Goal: Information Seeking & Learning: Learn about a topic

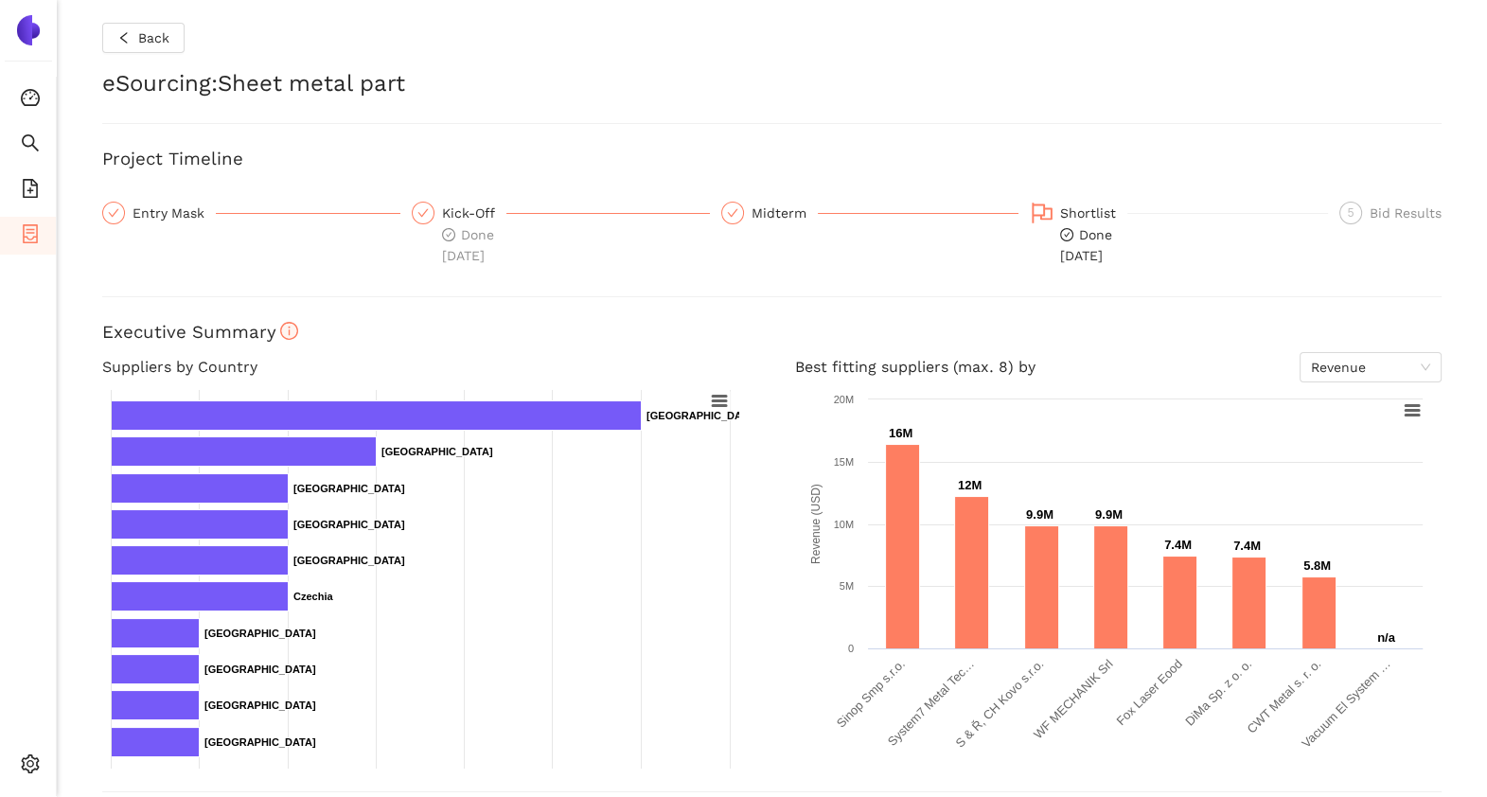
scroll to position [630, 0]
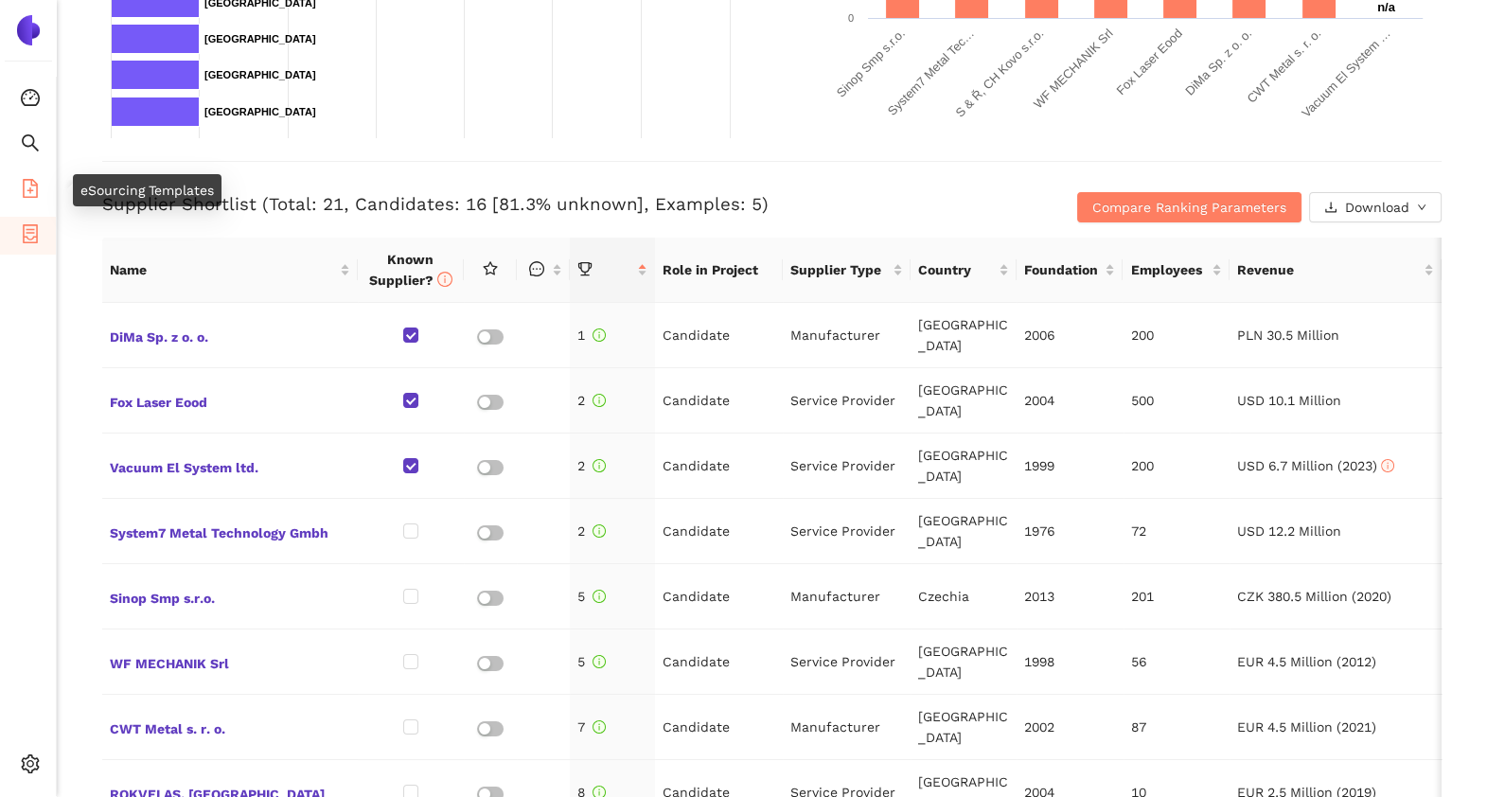
click at [33, 193] on icon "file-add" at bounding box center [30, 188] width 19 height 19
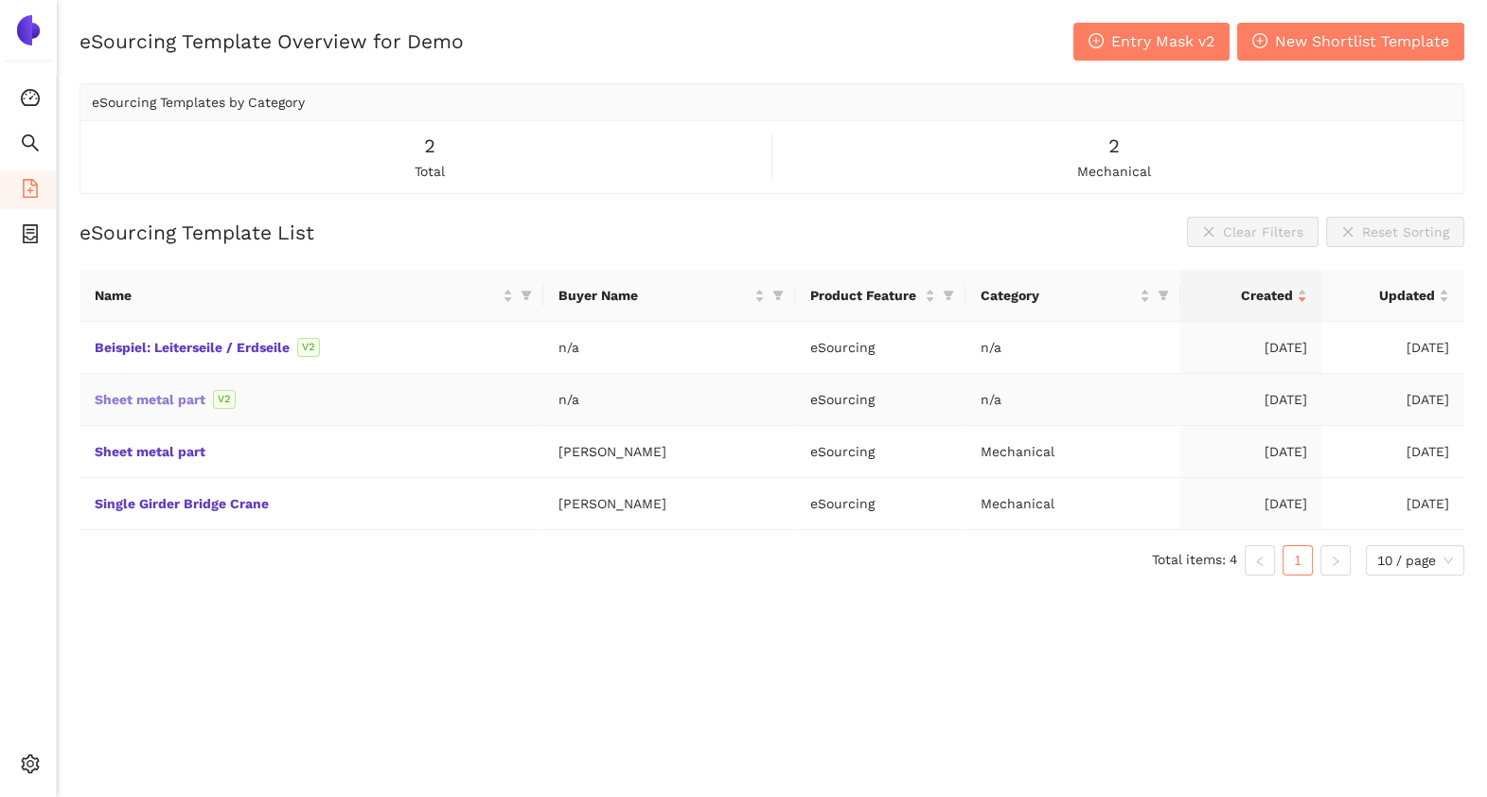
click at [0, 0] on link "Sheet metal part" at bounding box center [0, 0] width 0 height 0
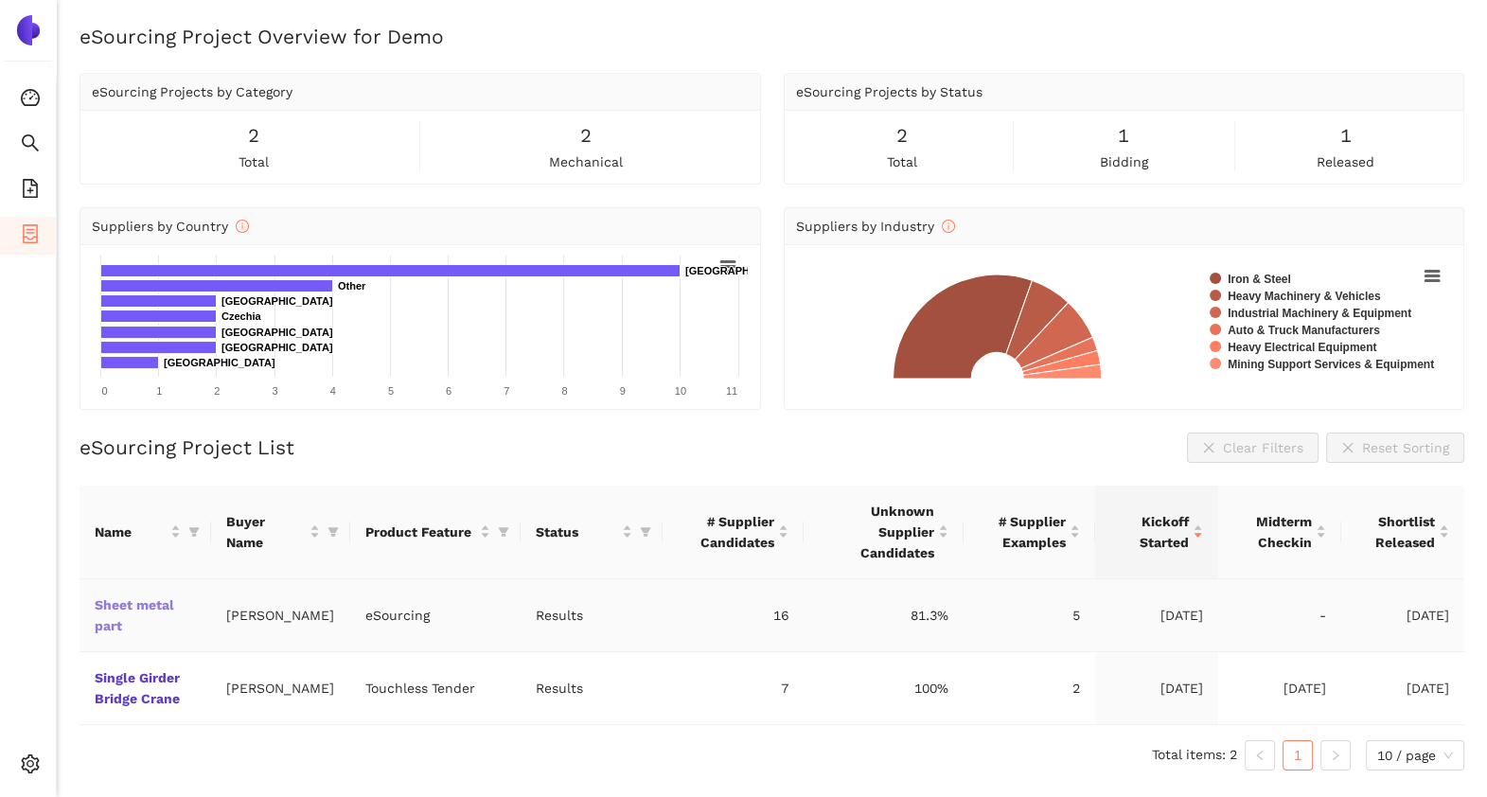
click at [0, 0] on link "Sheet metal part" at bounding box center [0, 0] width 0 height 0
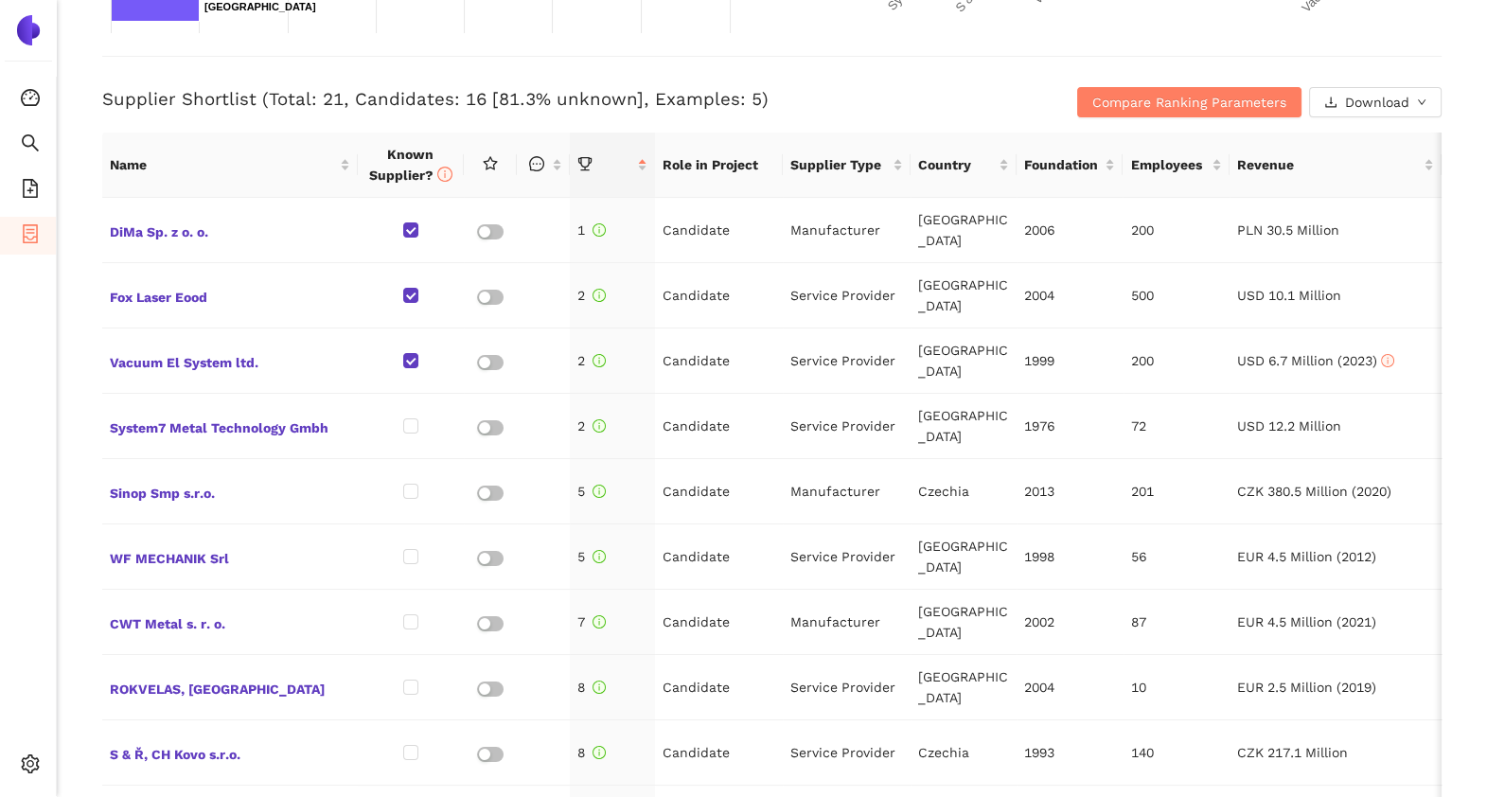
scroll to position [737, 0]
click at [1097, 99] on span "Compare Ranking Parameters" at bounding box center [1189, 100] width 194 height 21
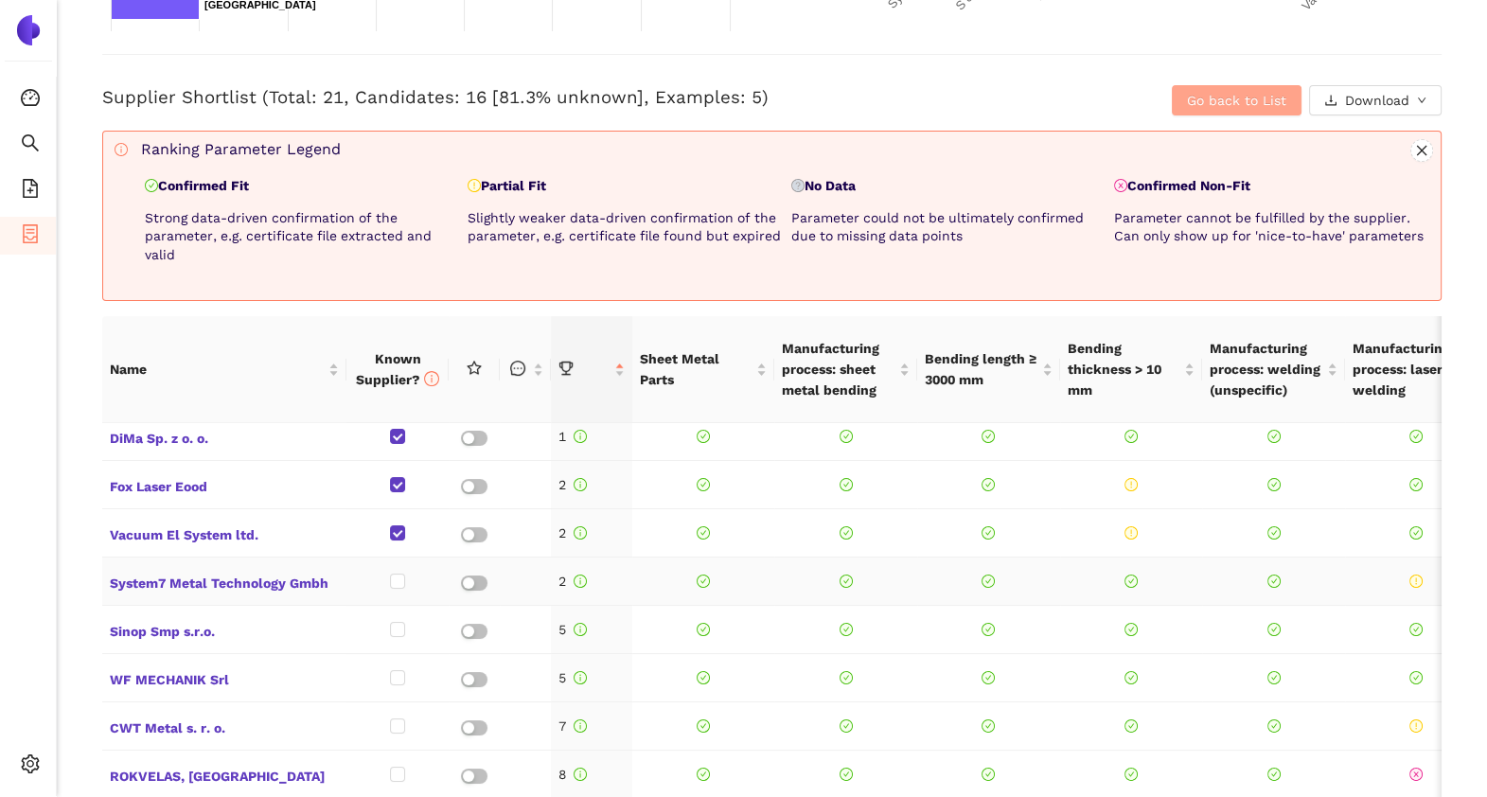
scroll to position [0, 0]
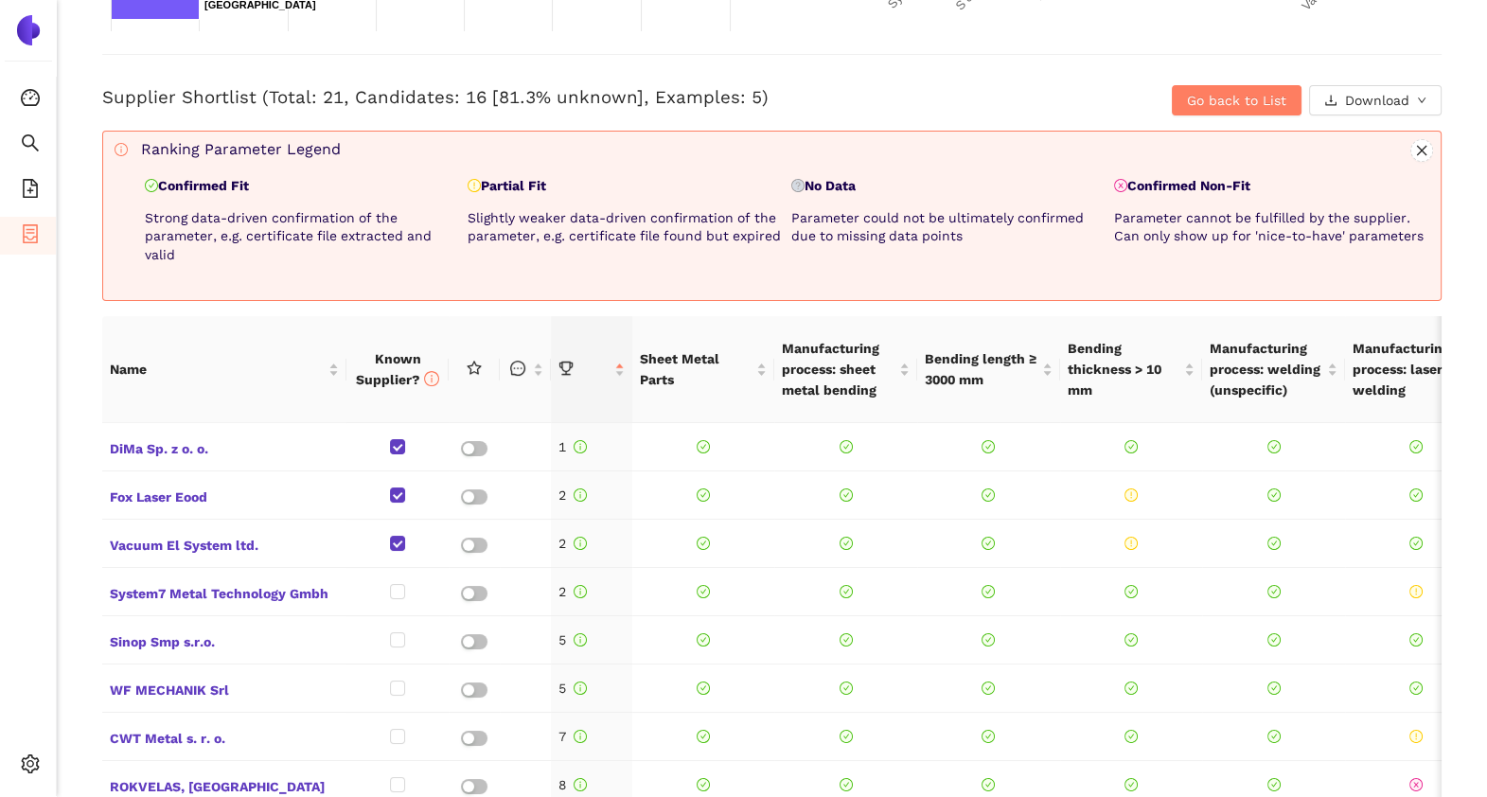
click at [192, 189] on p "Confirmed Fit" at bounding box center [302, 186] width 315 height 19
click at [519, 180] on p "Partial Fit" at bounding box center [625, 186] width 315 height 19
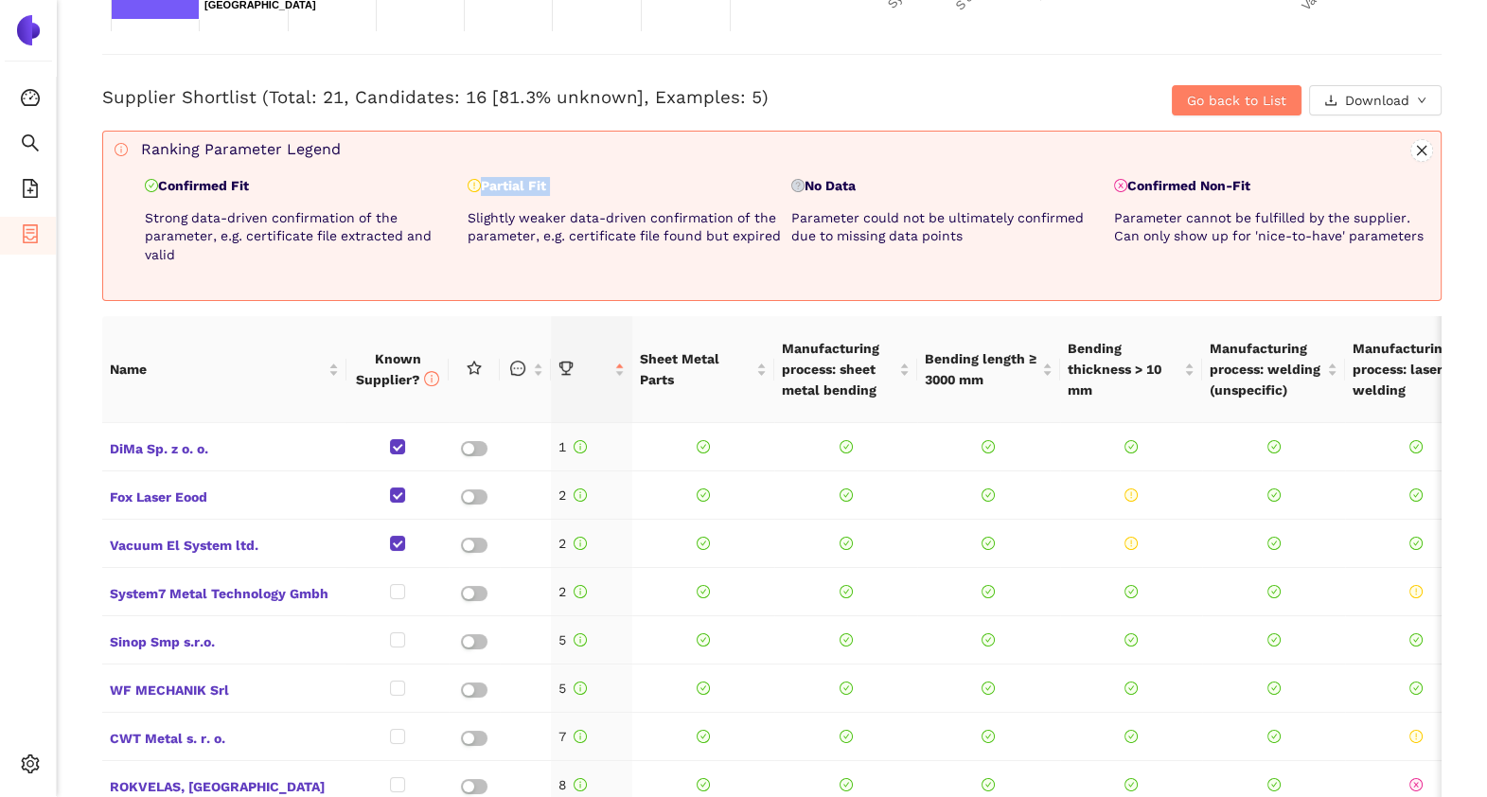
click at [519, 180] on p "Partial Fit" at bounding box center [625, 186] width 315 height 19
drag, startPoint x: 519, startPoint y: 180, endPoint x: 327, endPoint y: 224, distance: 197.3
click at [327, 224] on p "Strong data-driven confirmation of the parameter, e.g. certificate file extract…" at bounding box center [302, 237] width 315 height 56
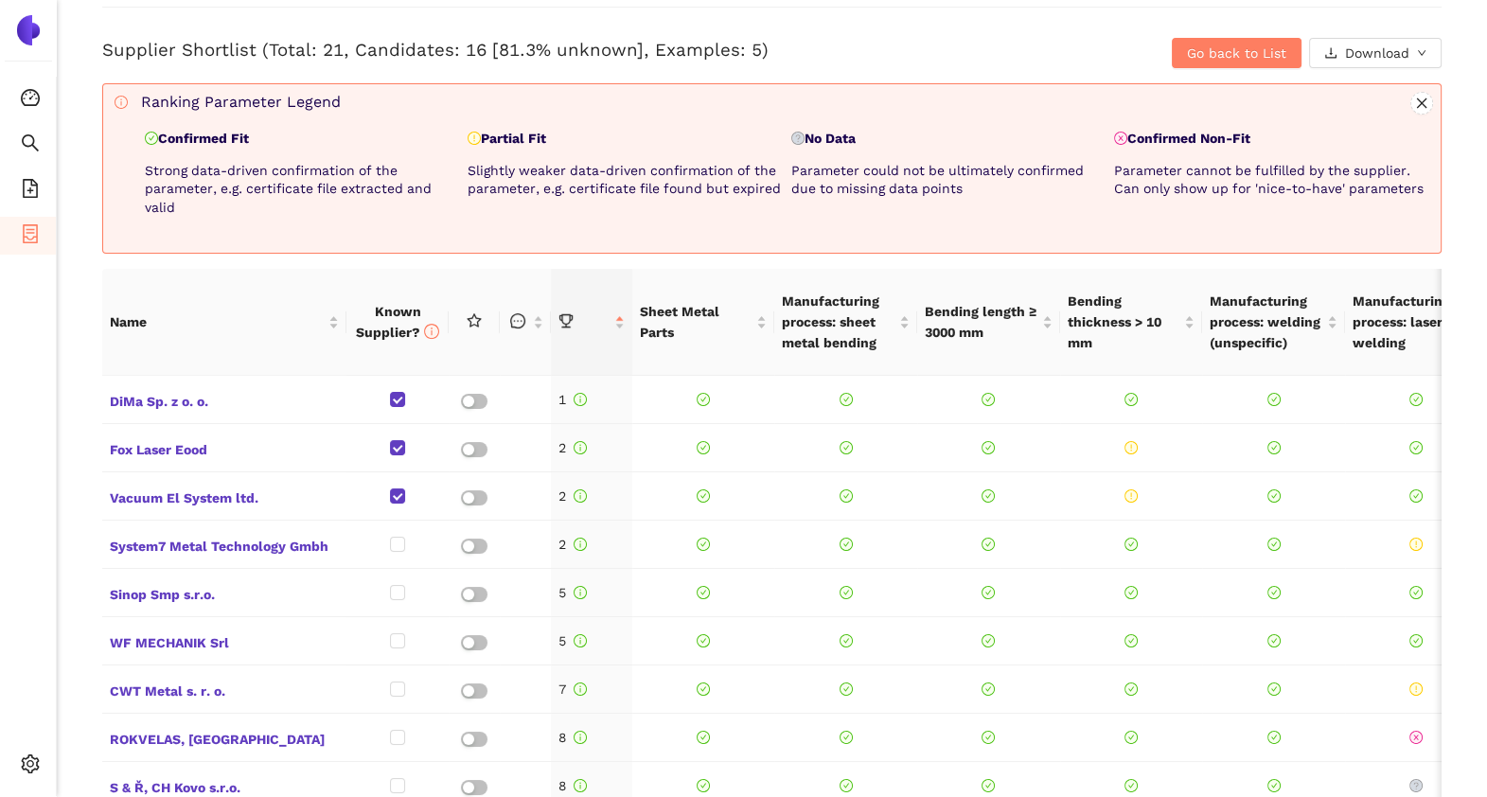
scroll to position [785, 0]
click at [1246, 45] on span "Go back to List" at bounding box center [1236, 53] width 99 height 21
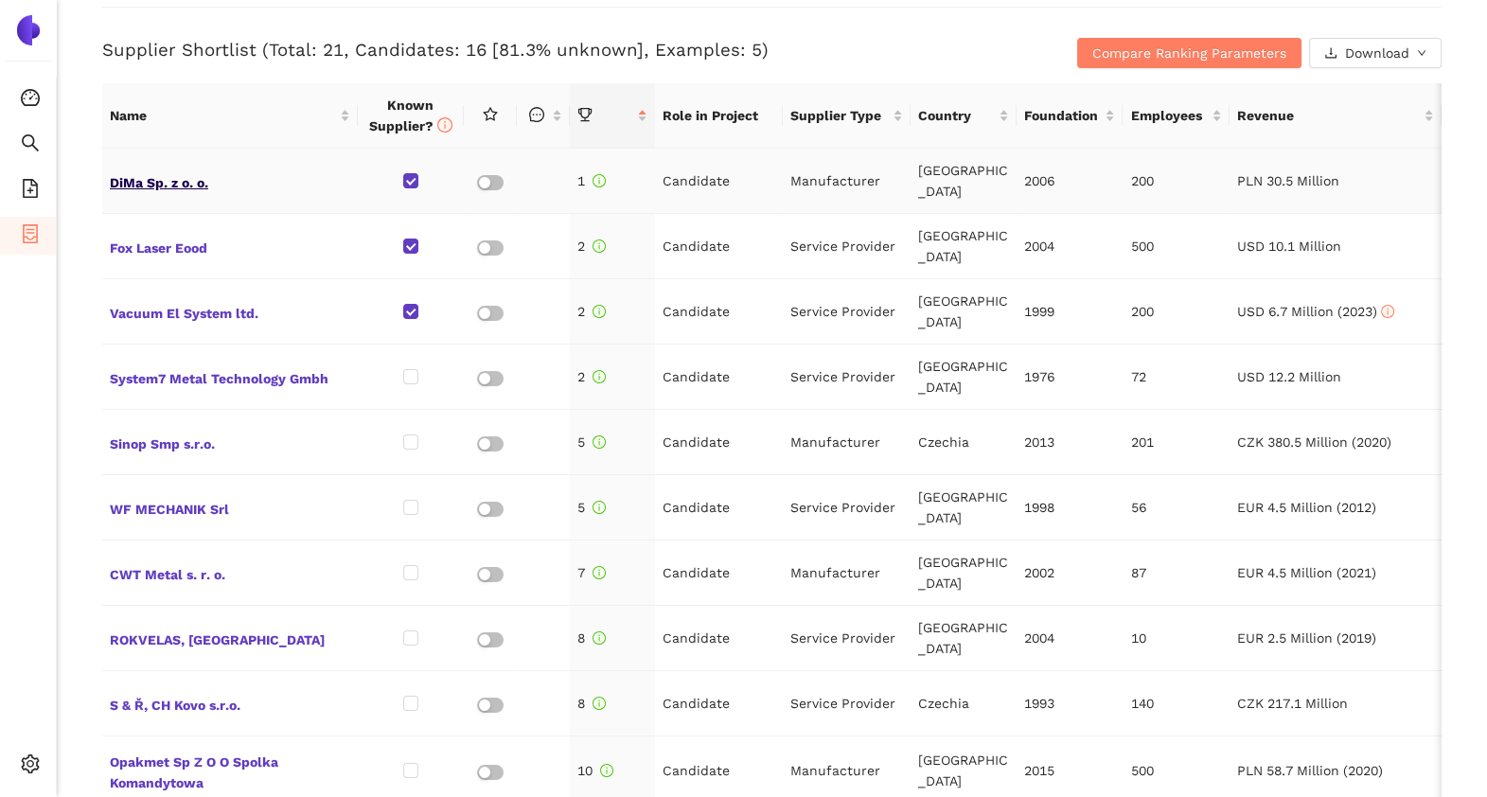
click at [169, 188] on span "DiMa Sp. z o. o." at bounding box center [230, 181] width 240 height 25
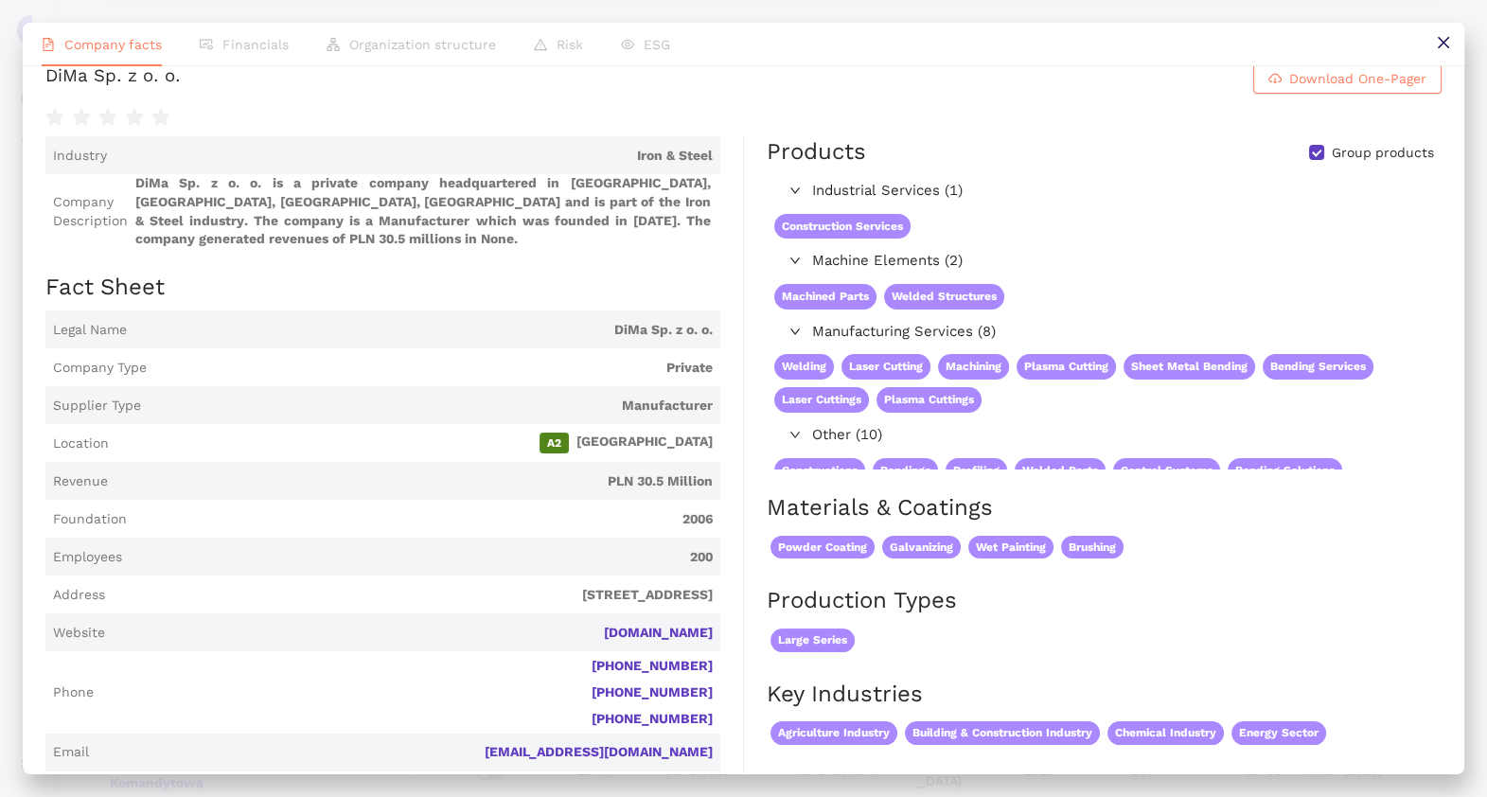
scroll to position [0, 0]
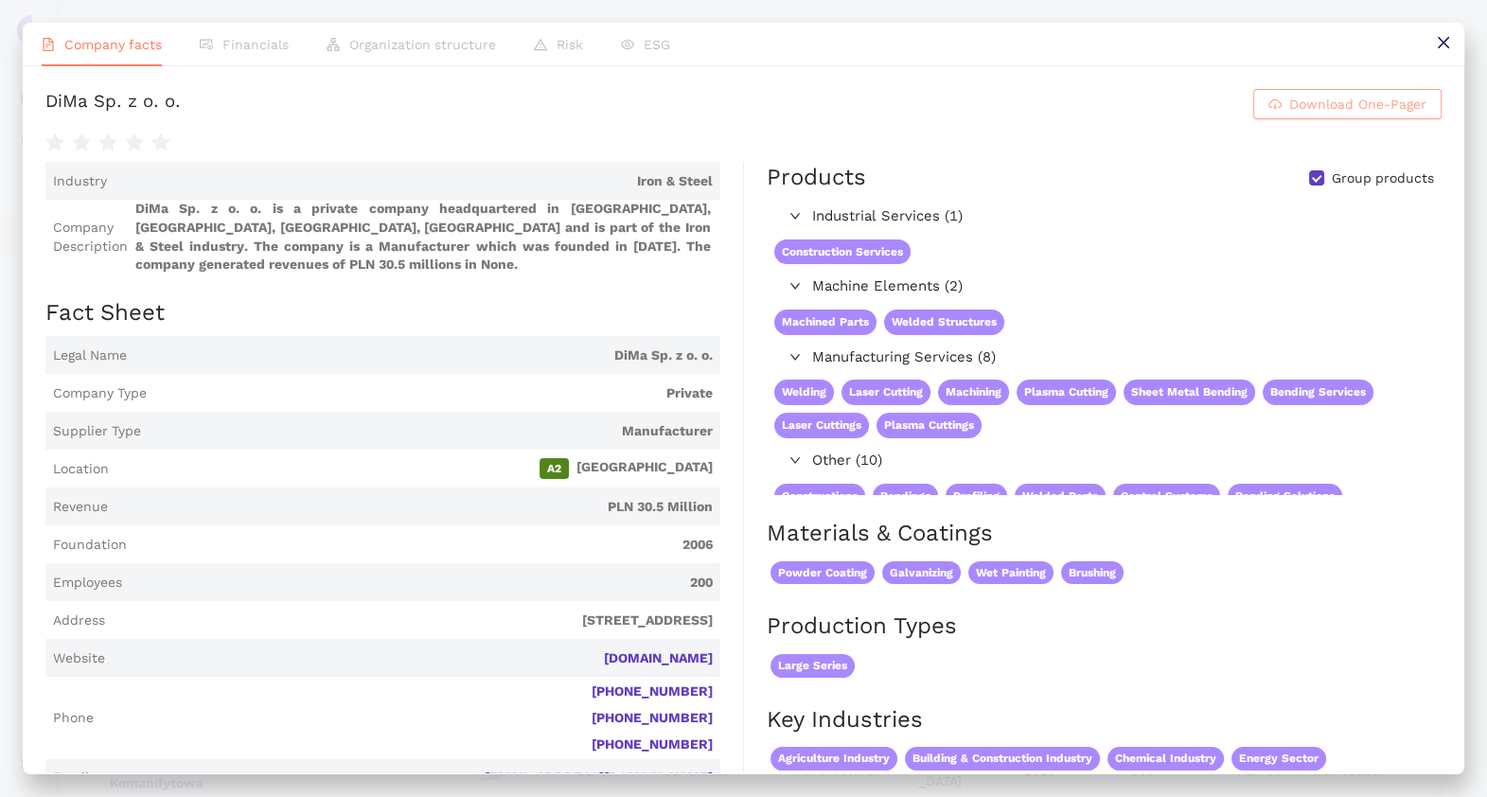
click at [1289, 115] on span "Download One-Pager" at bounding box center [1357, 104] width 137 height 21
click at [1434, 52] on button at bounding box center [1443, 44] width 43 height 43
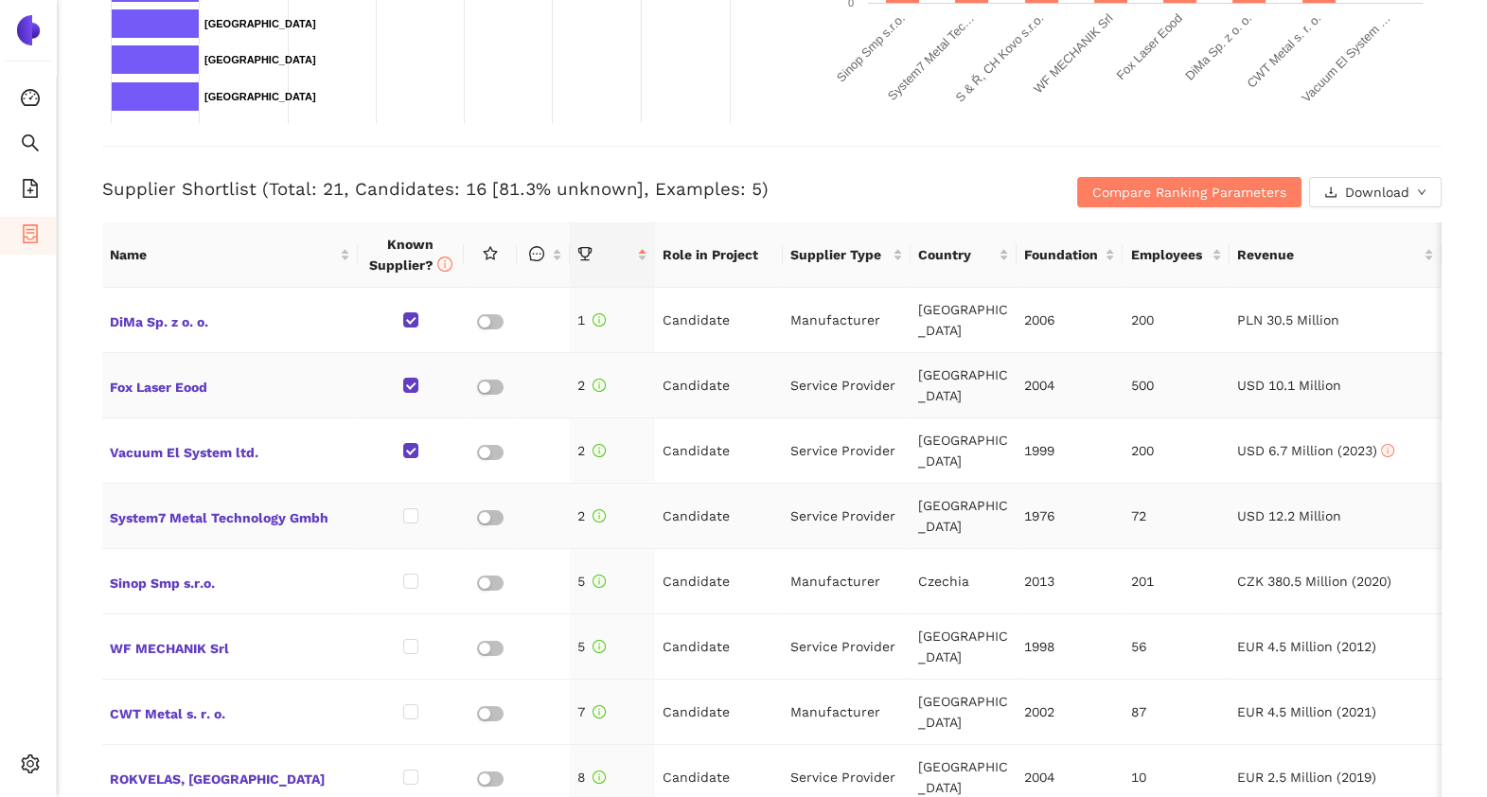
scroll to position [540, 0]
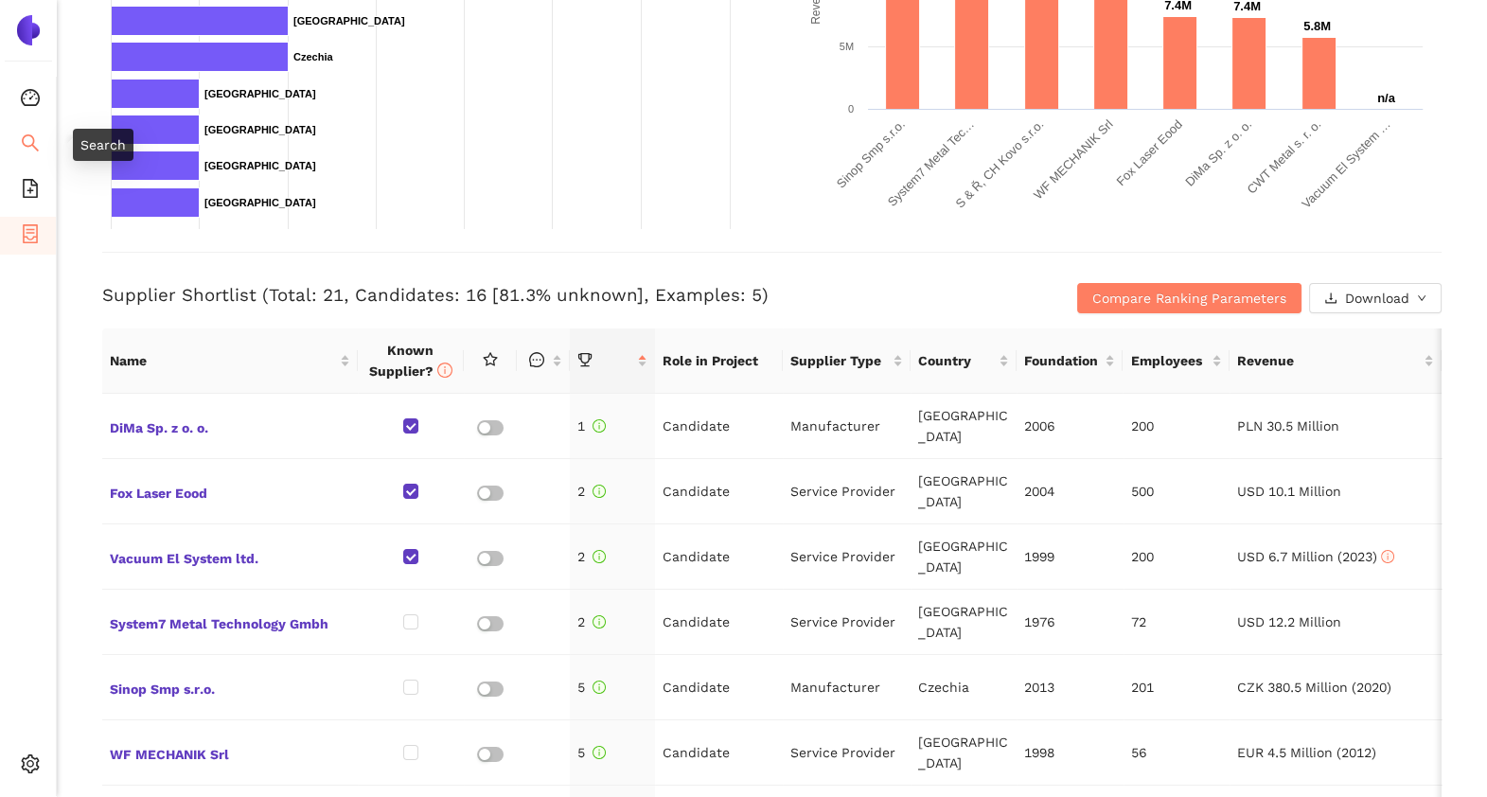
click at [38, 127] on span "search" at bounding box center [30, 146] width 19 height 38
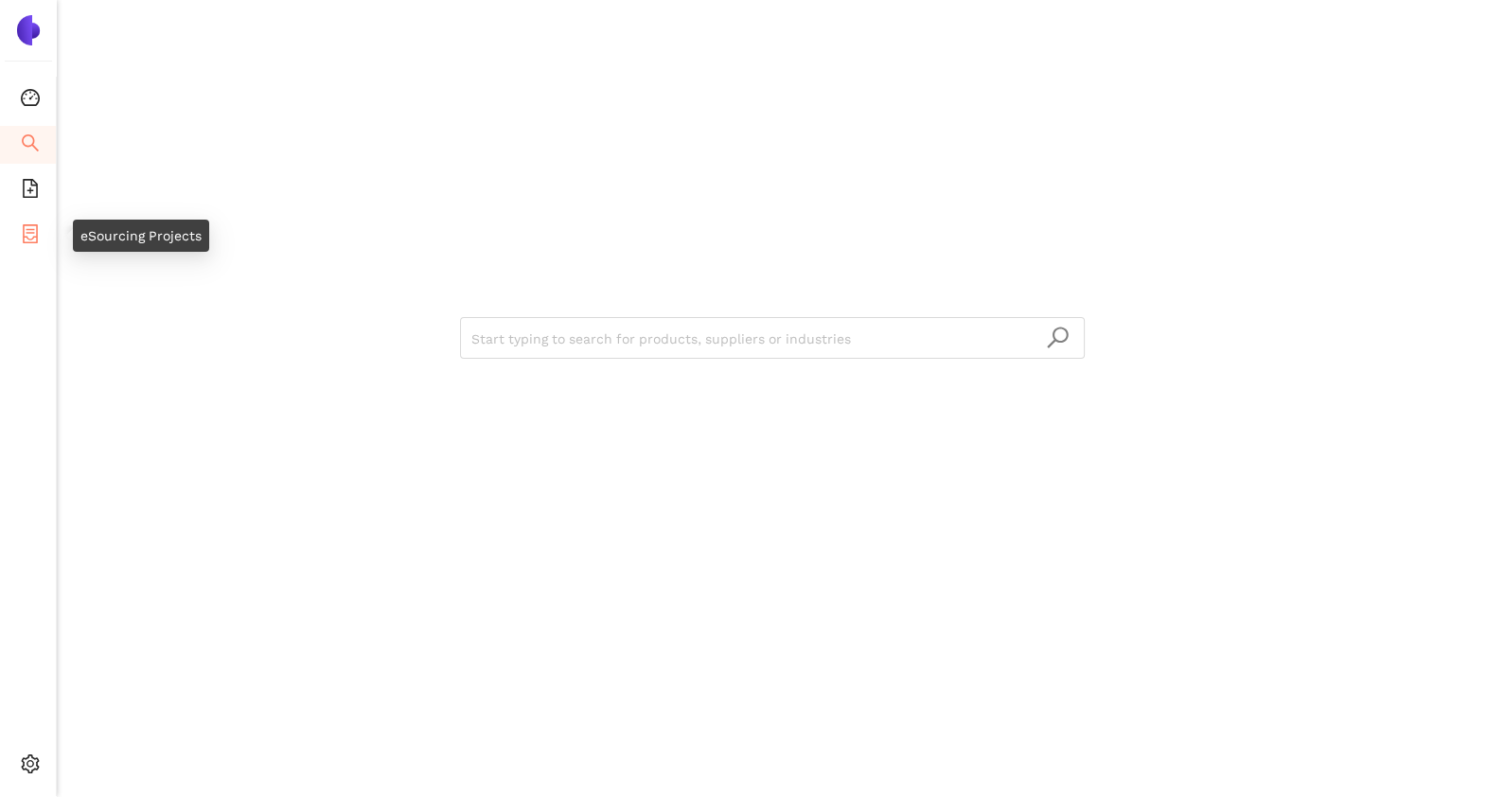
click at [34, 227] on icon "container" at bounding box center [30, 233] width 19 height 19
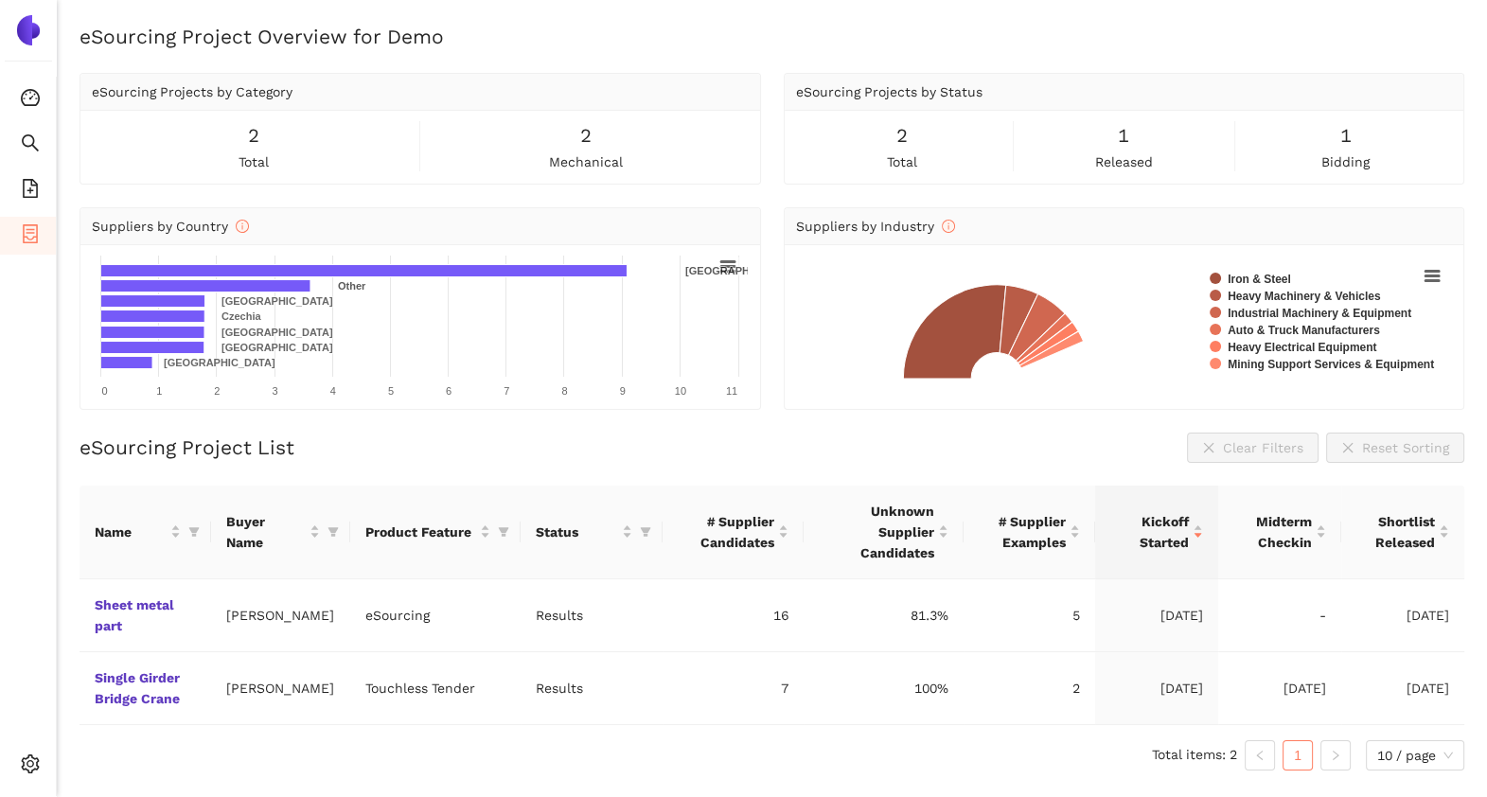
scroll to position [23, 0]
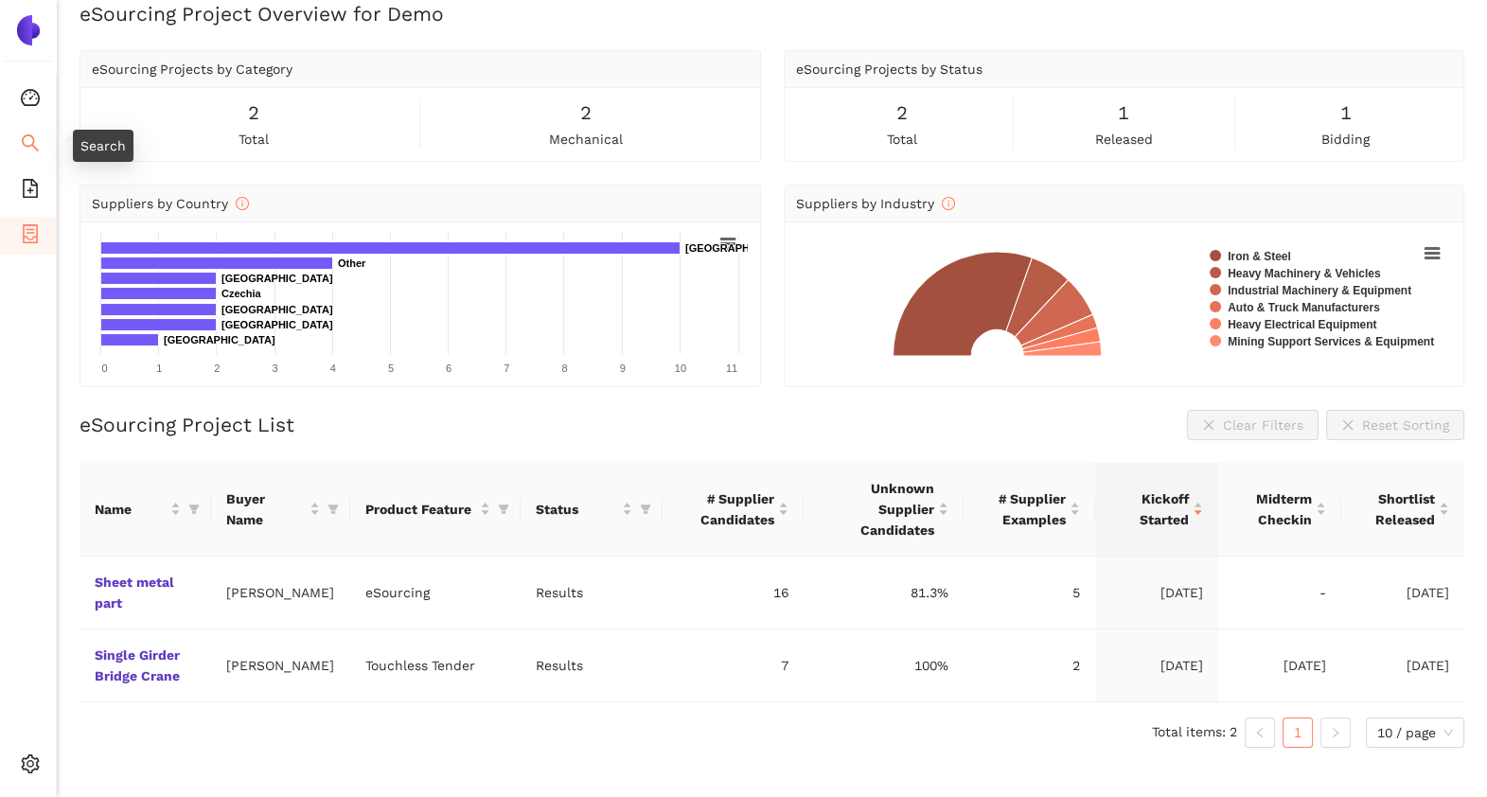
click at [24, 133] on icon "search" at bounding box center [30, 142] width 19 height 19
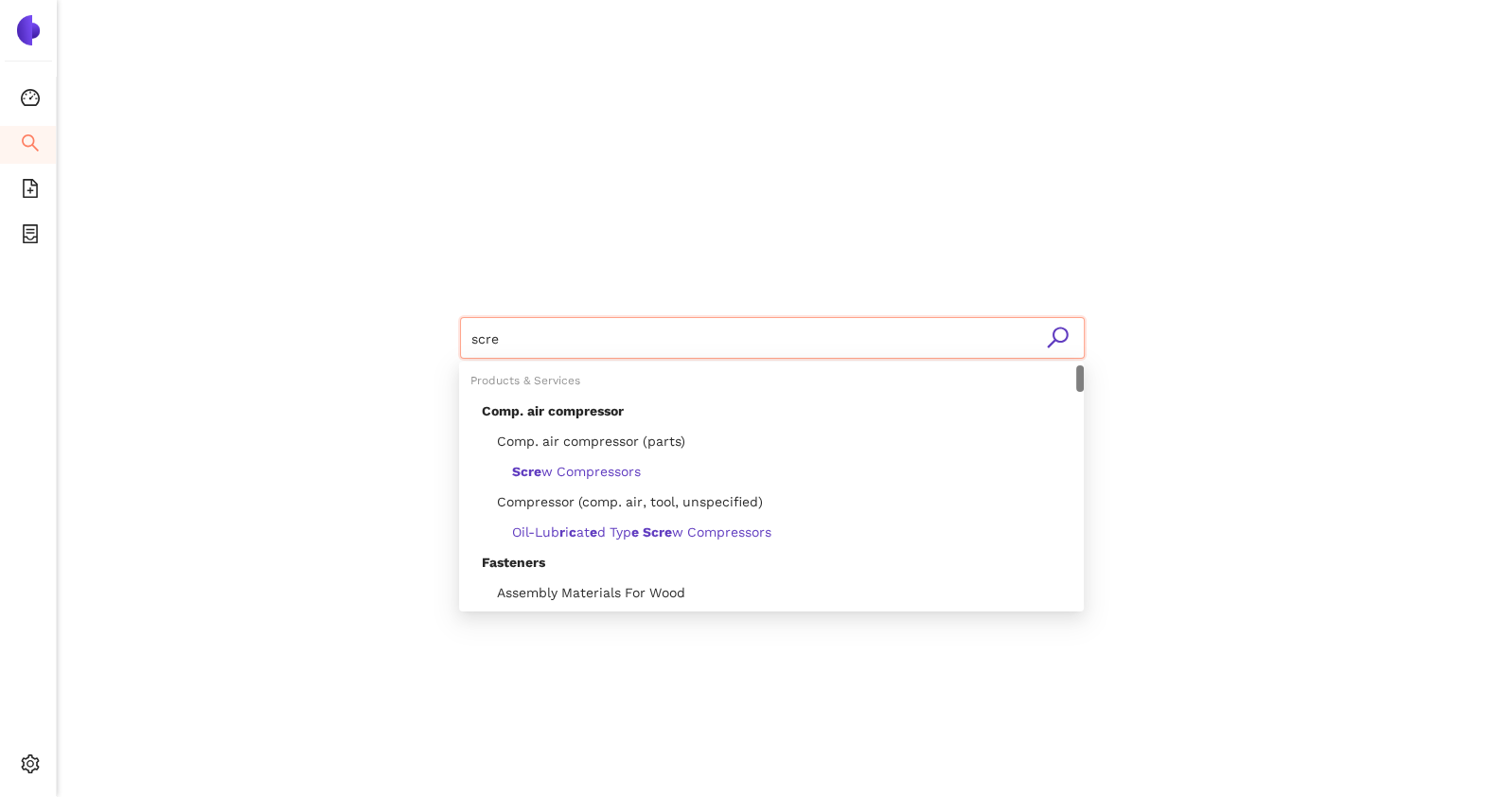
type input "screw"
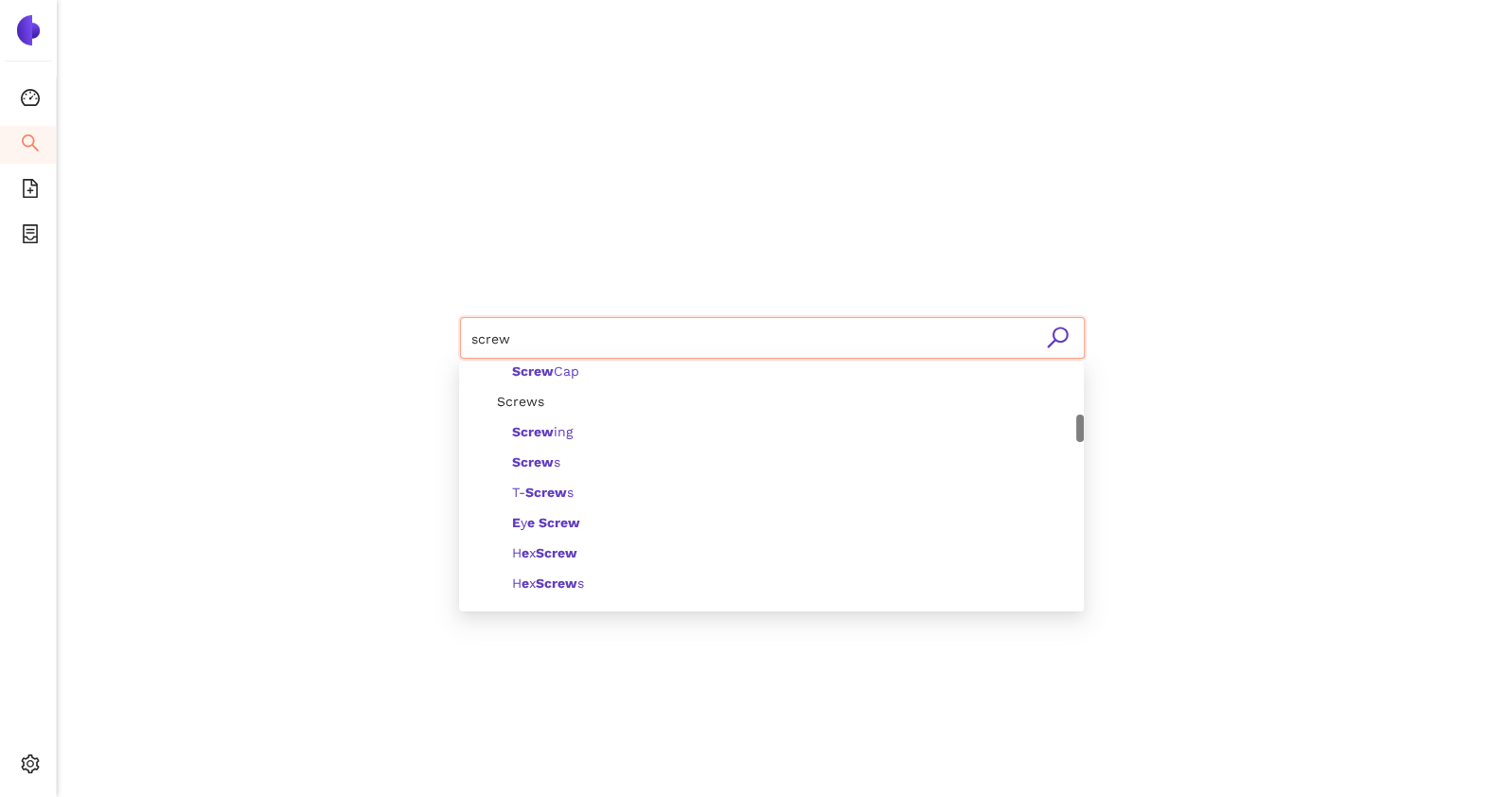
scroll to position [435, 0]
click at [546, 453] on b "Screw" at bounding box center [533, 460] width 42 height 15
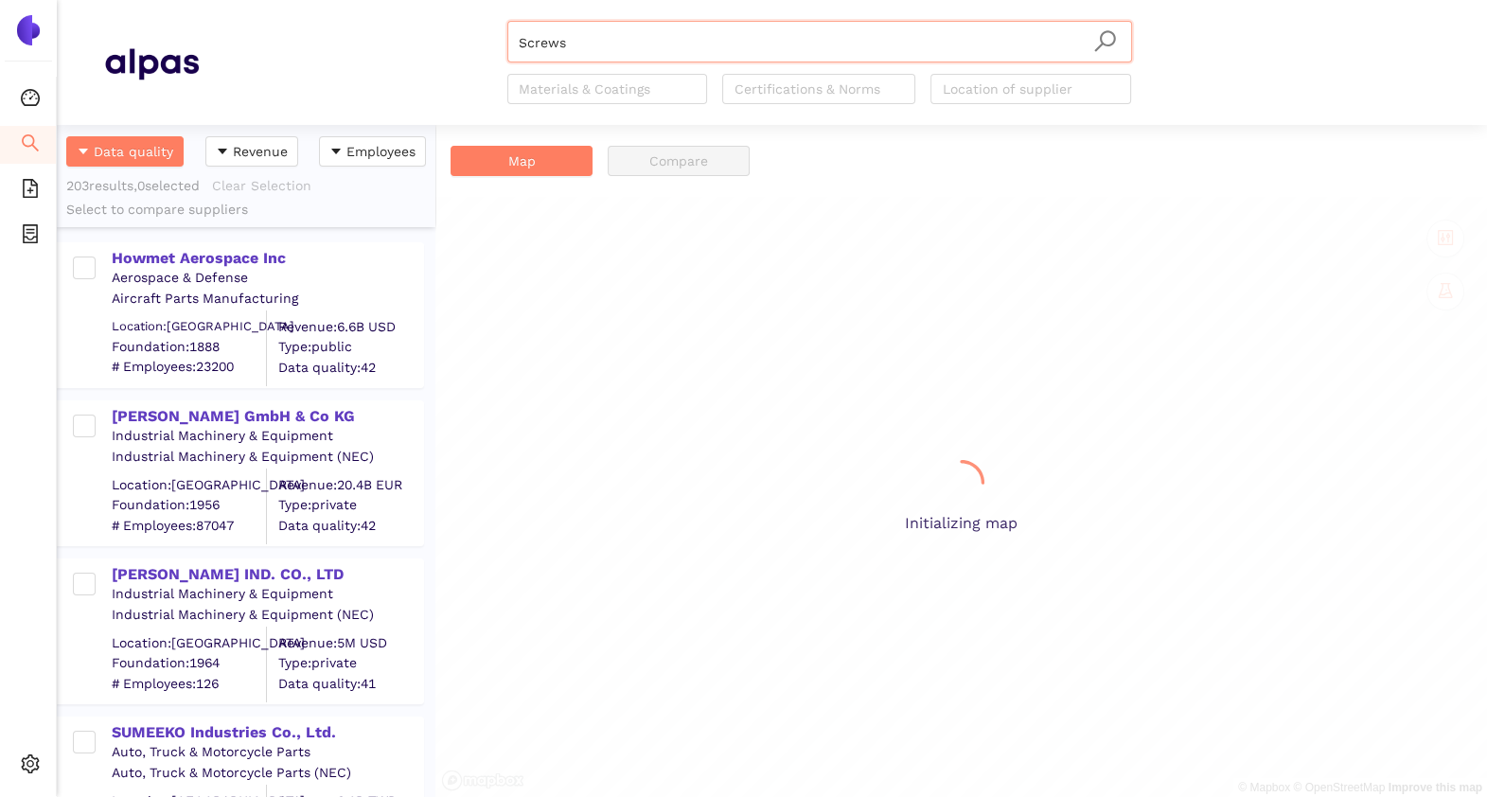
scroll to position [653, 360]
click at [232, 260] on div "Howmet Aerospace Inc" at bounding box center [267, 258] width 311 height 21
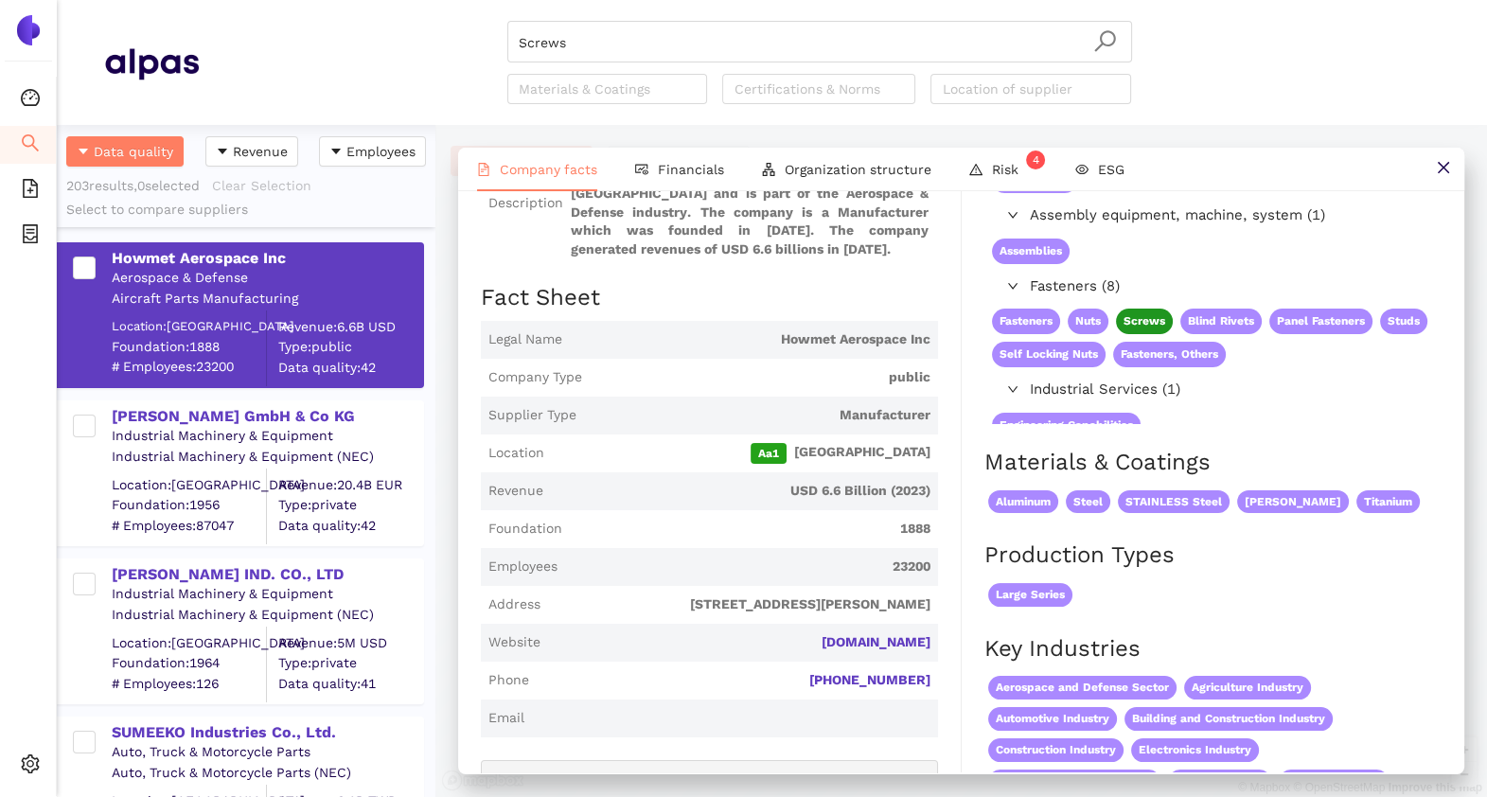
scroll to position [0, 0]
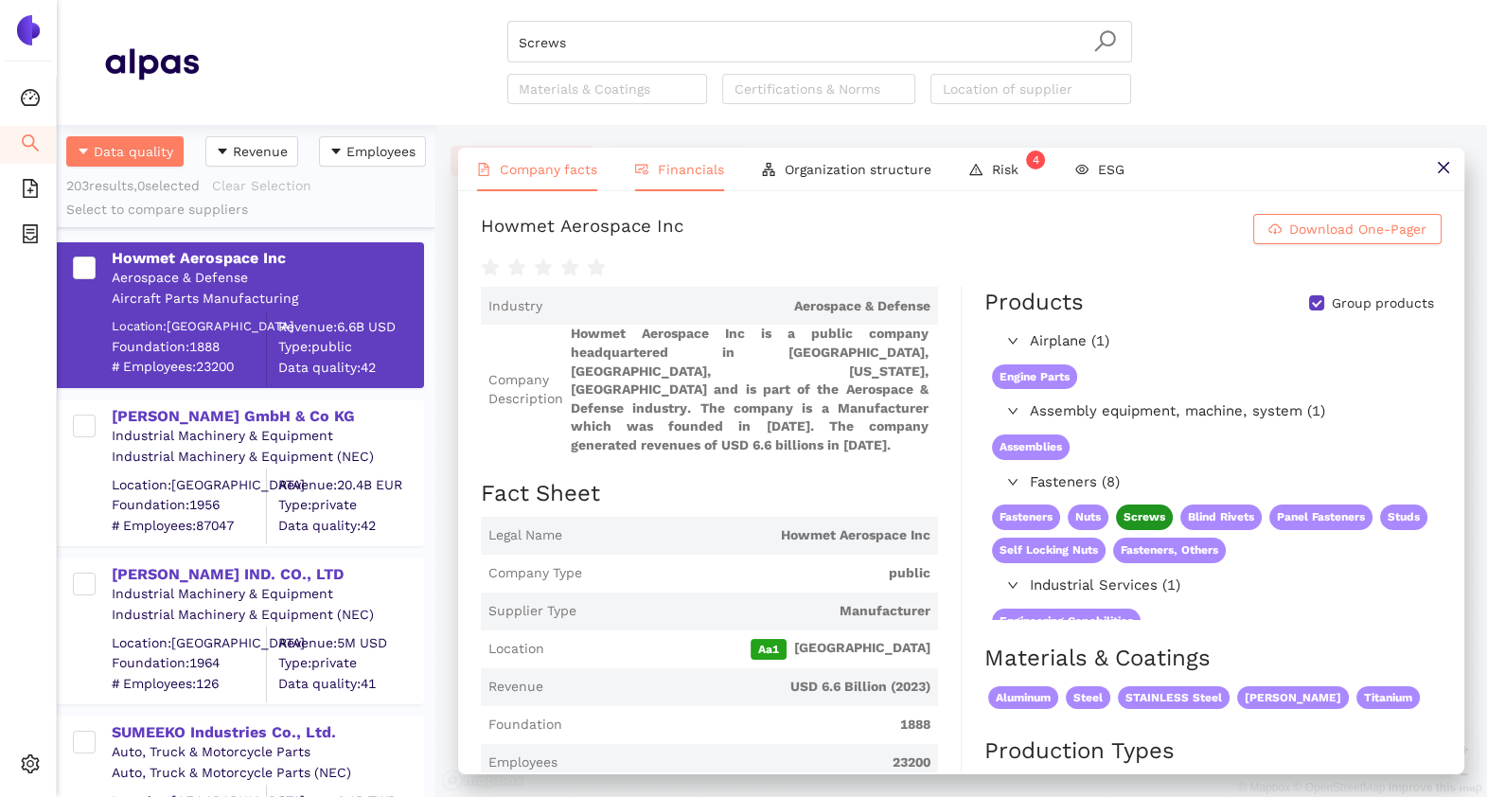
click at [686, 176] on li "Financials" at bounding box center [679, 170] width 127 height 44
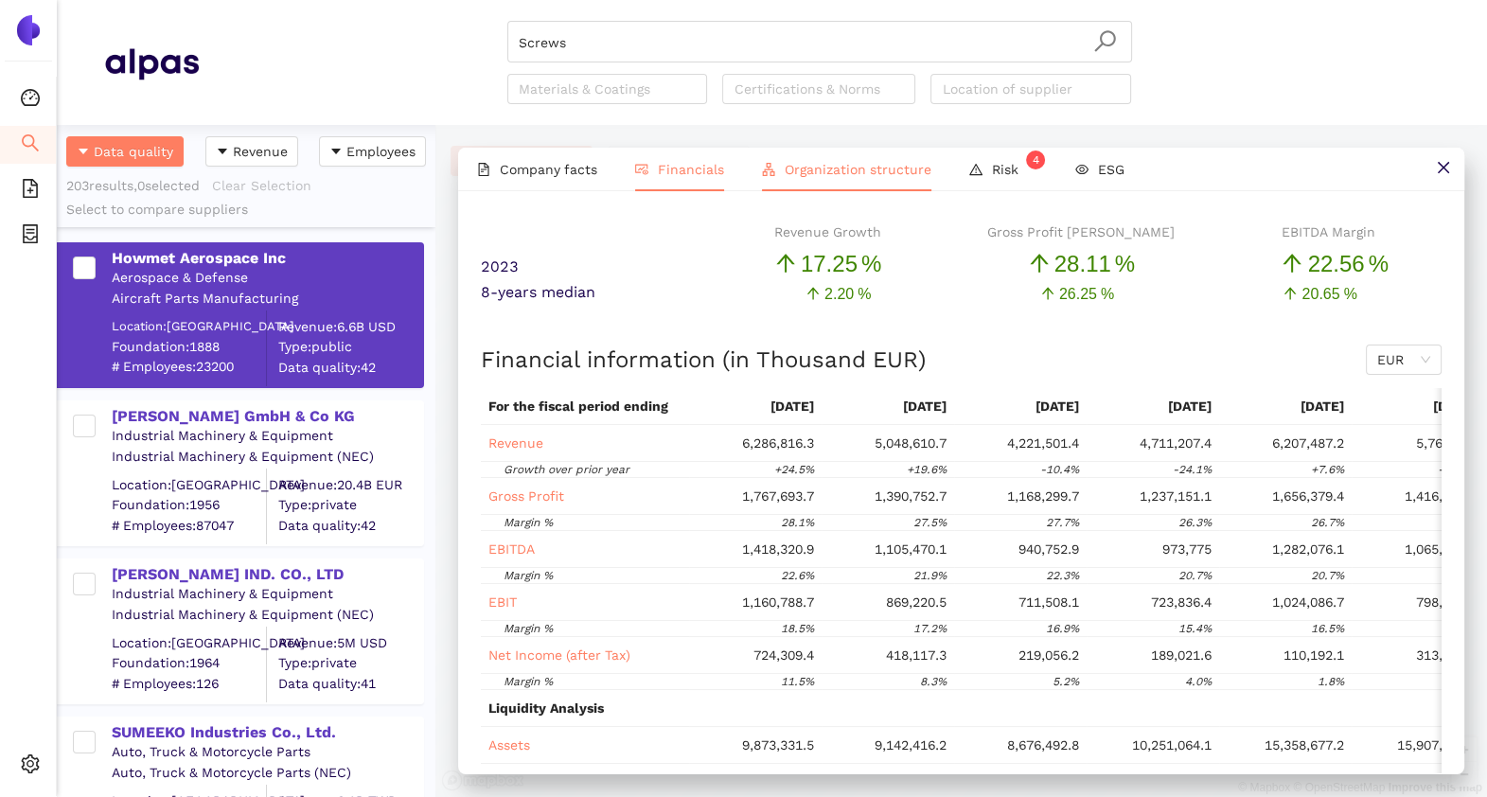
click at [822, 173] on span "Organization structure" at bounding box center [858, 169] width 147 height 15
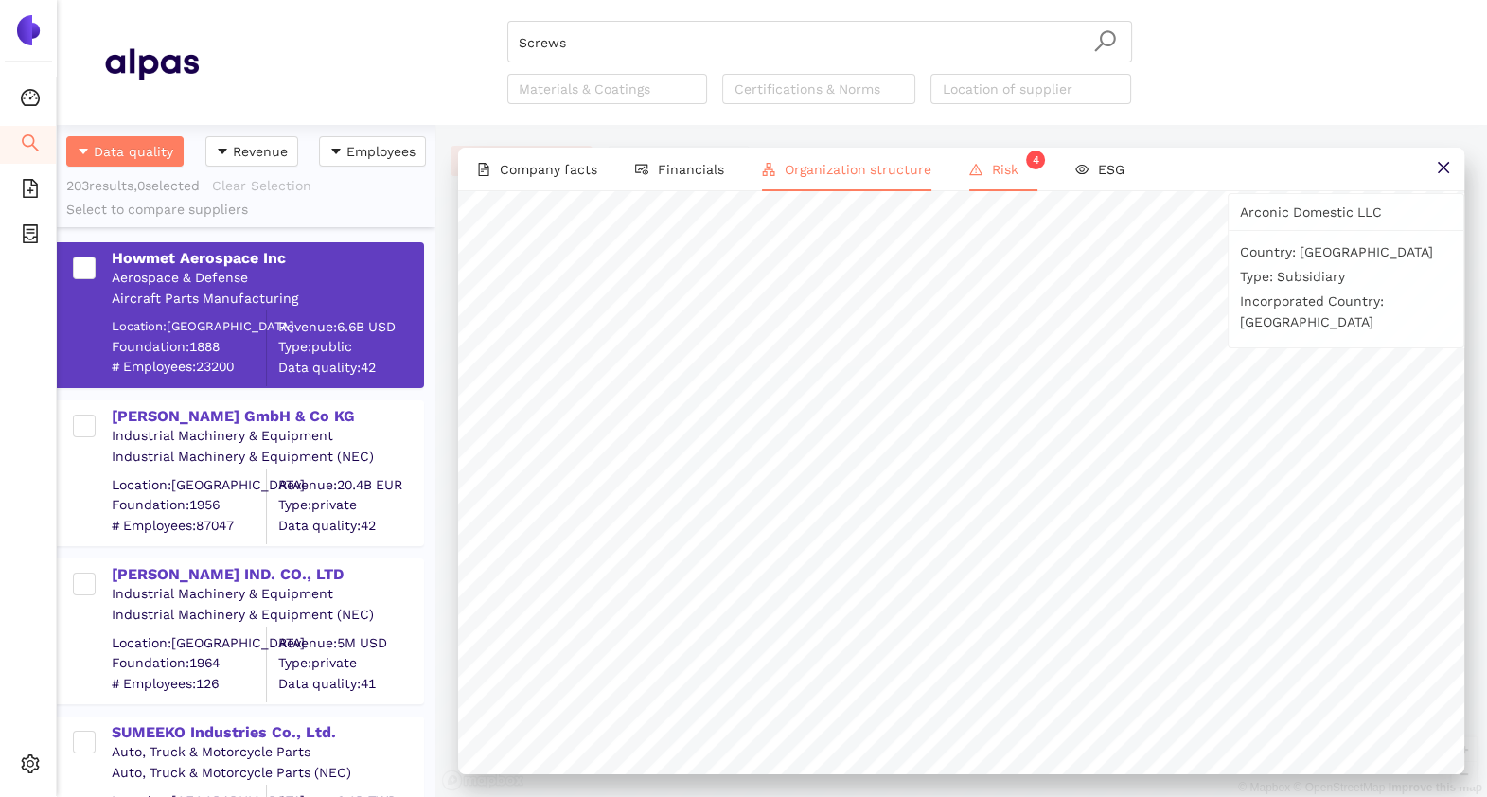
click at [990, 151] on li "Risk 4" at bounding box center [1003, 170] width 106 height 44
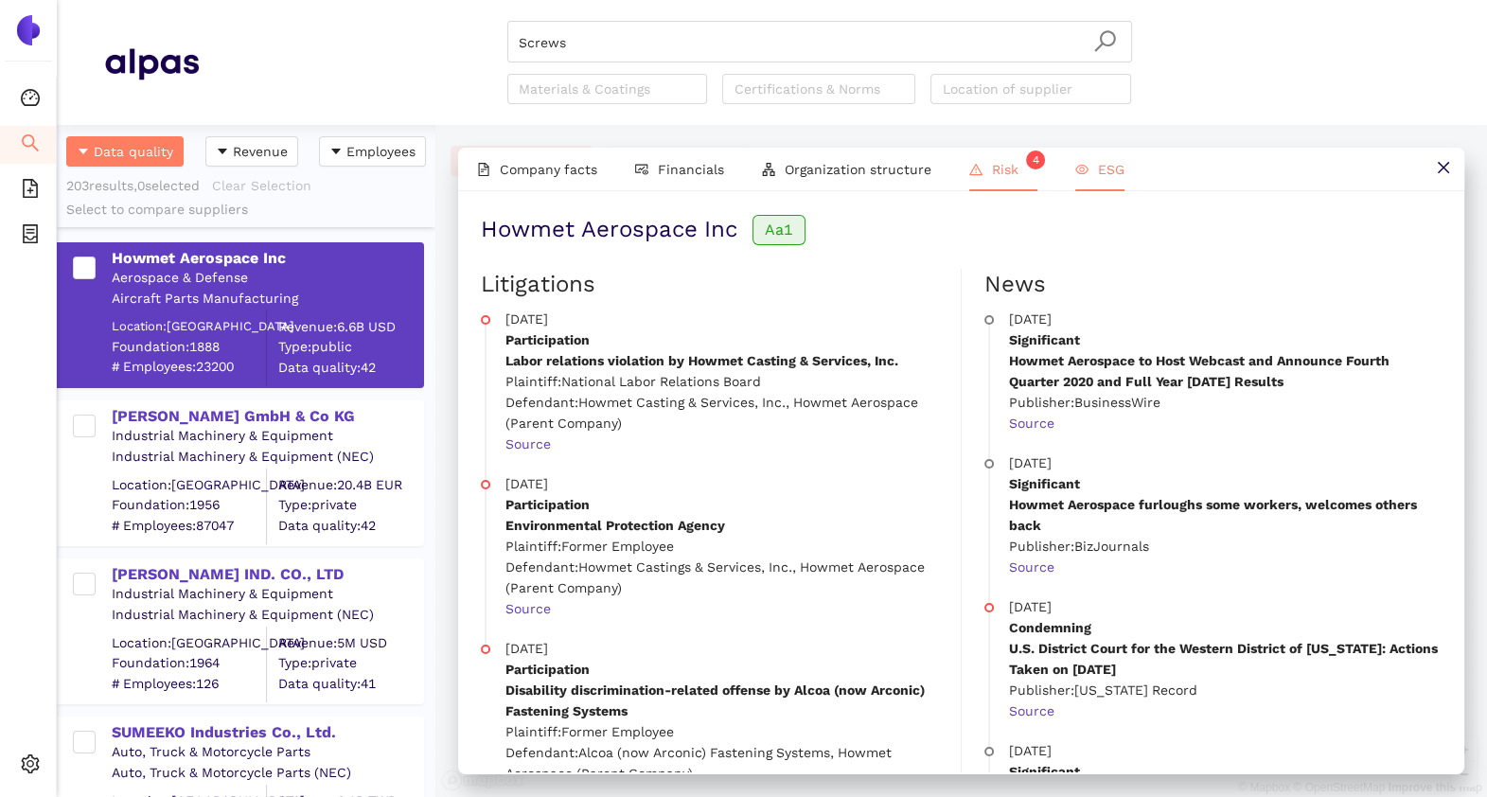
click at [1107, 170] on span "ESG" at bounding box center [1111, 169] width 27 height 15
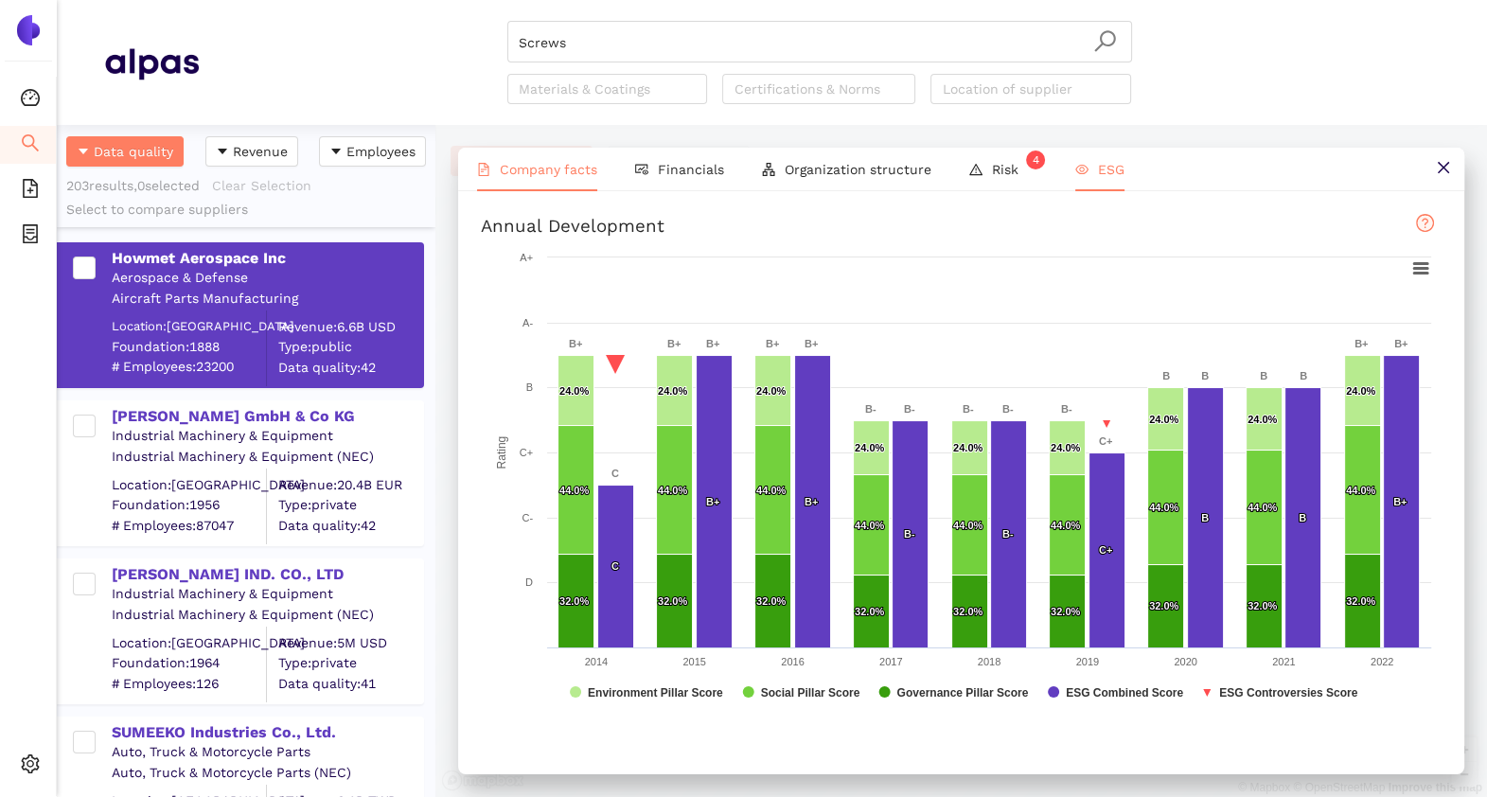
click at [555, 167] on span "Company facts" at bounding box center [549, 169] width 98 height 15
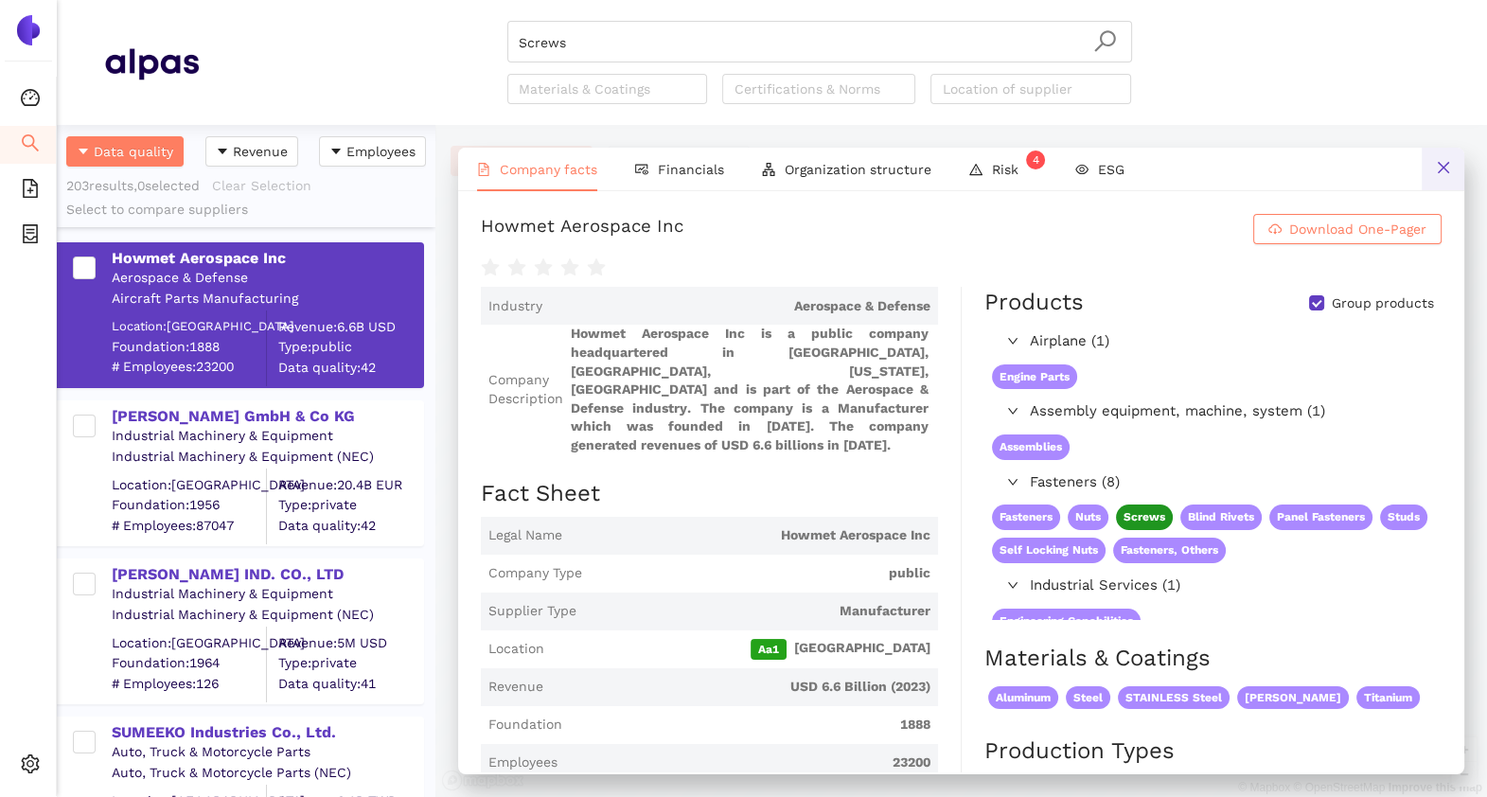
click at [1440, 169] on icon "close" at bounding box center [1443, 167] width 15 height 15
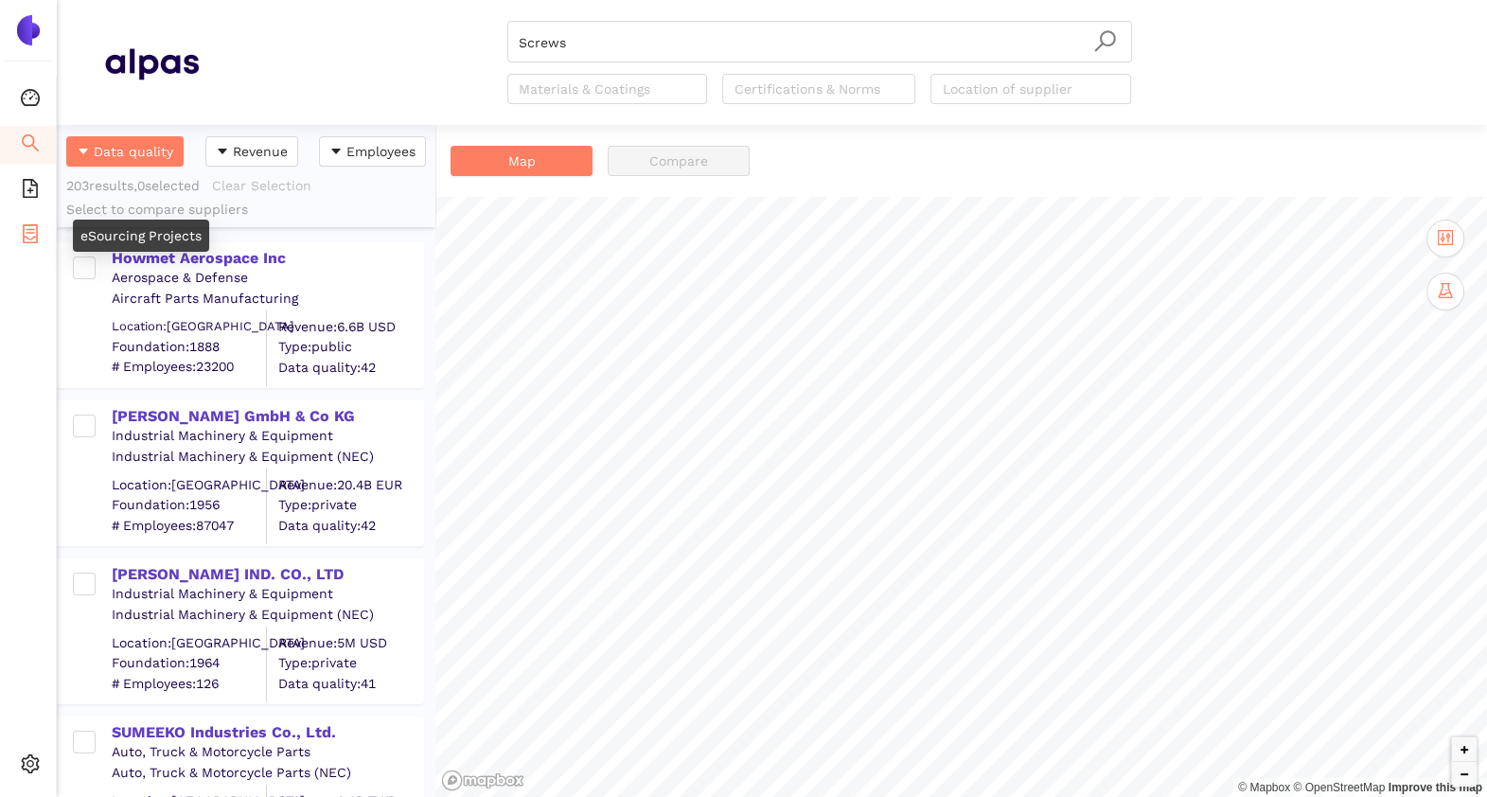
click at [24, 239] on icon "container" at bounding box center [30, 233] width 15 height 19
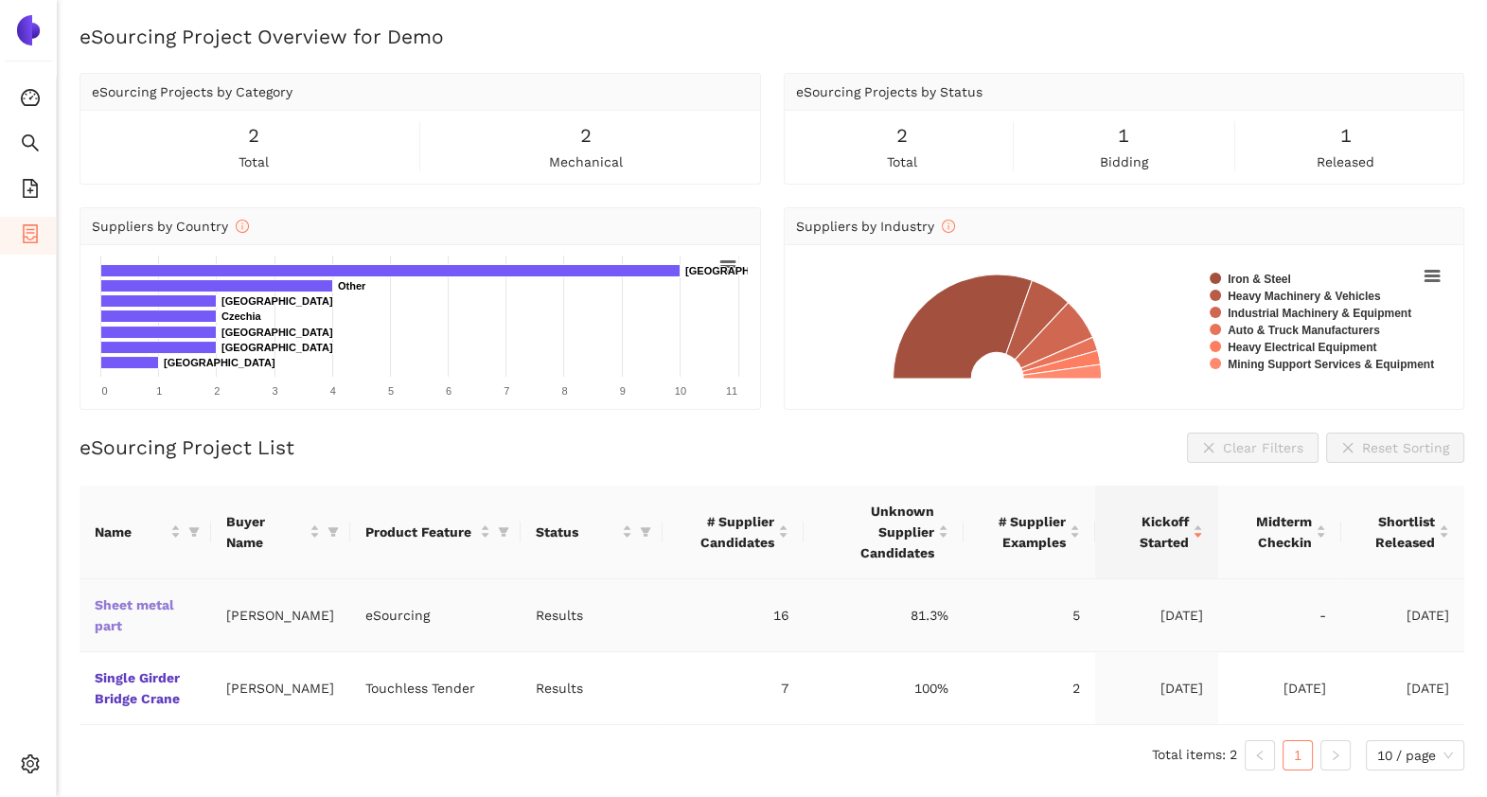
click at [0, 0] on link "Sheet metal part" at bounding box center [0, 0] width 0 height 0
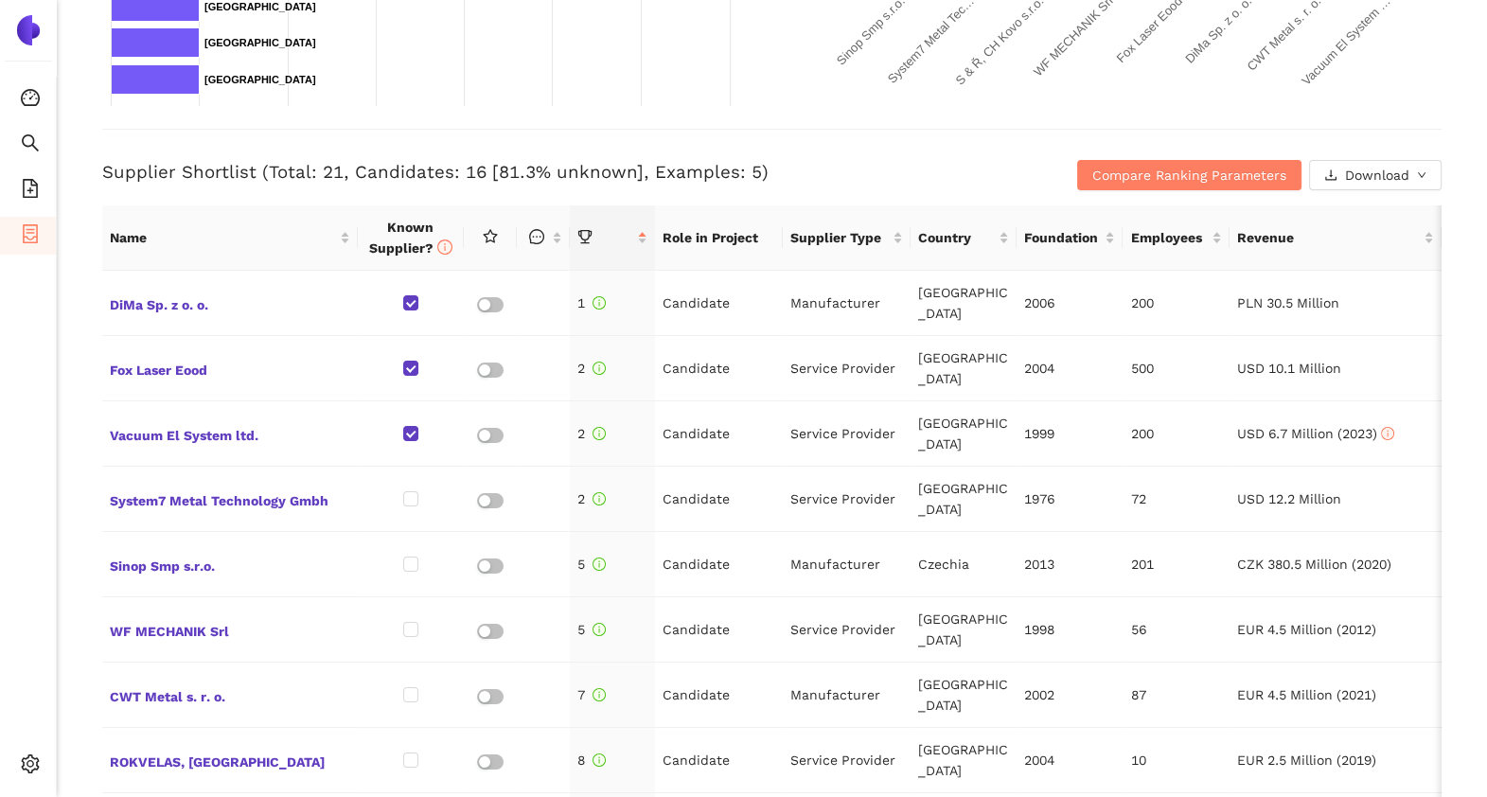
scroll to position [665, 0]
